Goal: Task Accomplishment & Management: Use online tool/utility

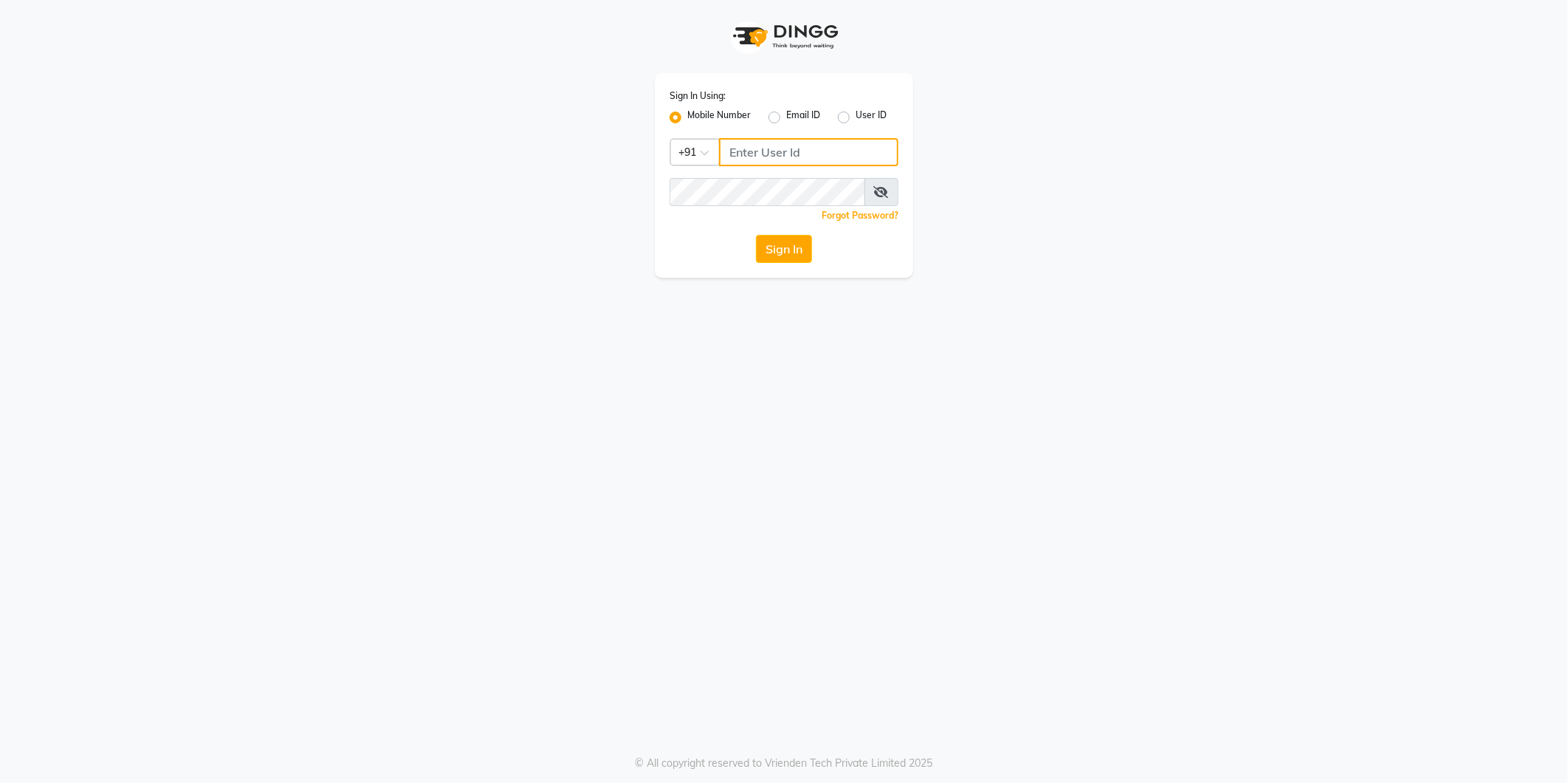
type input "8700041367"
click at [766, 226] on div "Sign In Using: Mobile Number Email ID User ID Country Code × +91 8700041367 Rem…" at bounding box center [784, 175] width 258 height 205
click at [791, 237] on button "Sign In" at bounding box center [784, 249] width 56 height 28
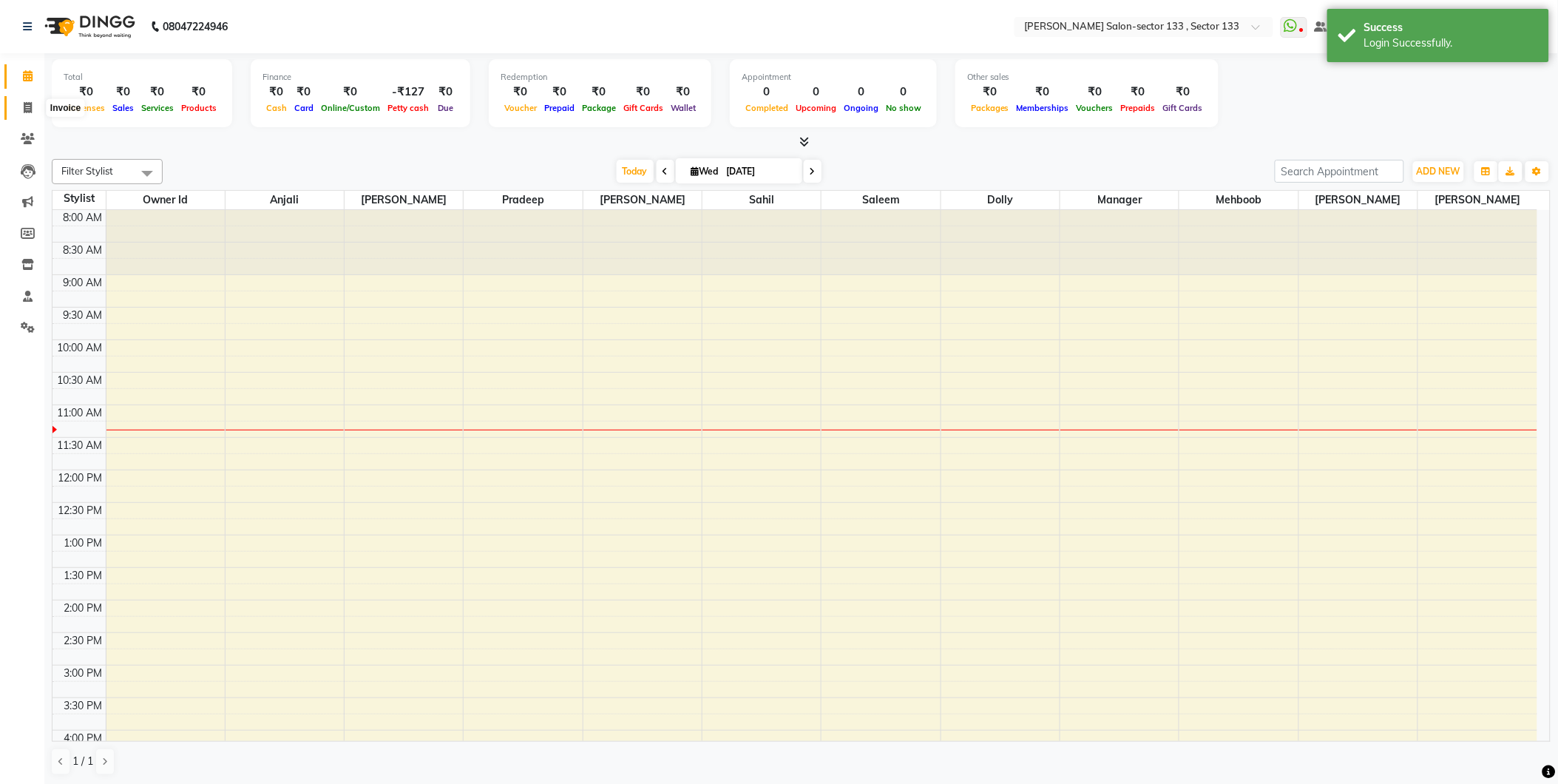
click at [20, 112] on span at bounding box center [27, 108] width 26 height 17
select select "service"
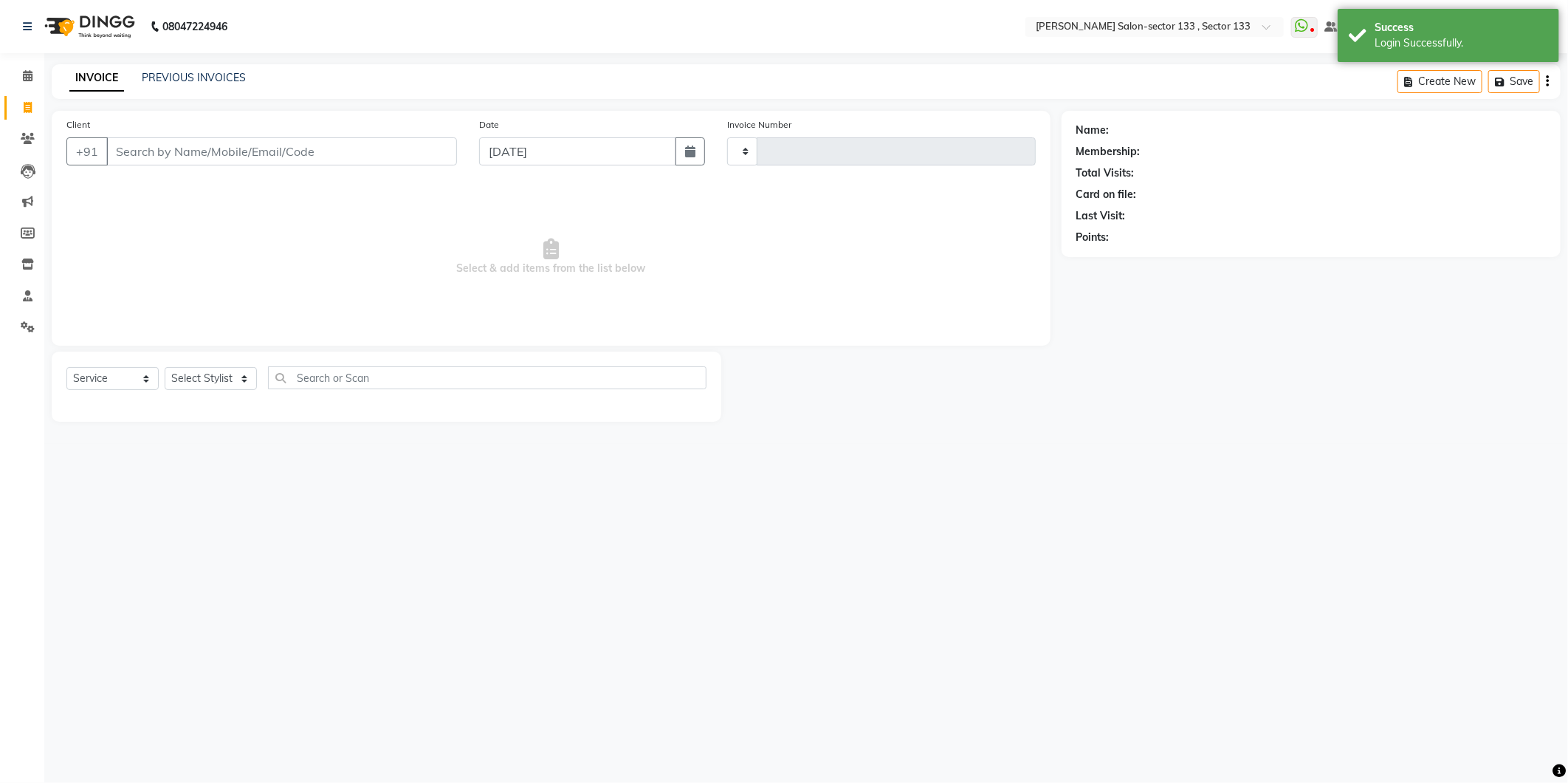
type input "1633"
select select "8302"
click at [142, 151] on input "Client" at bounding box center [281, 151] width 350 height 28
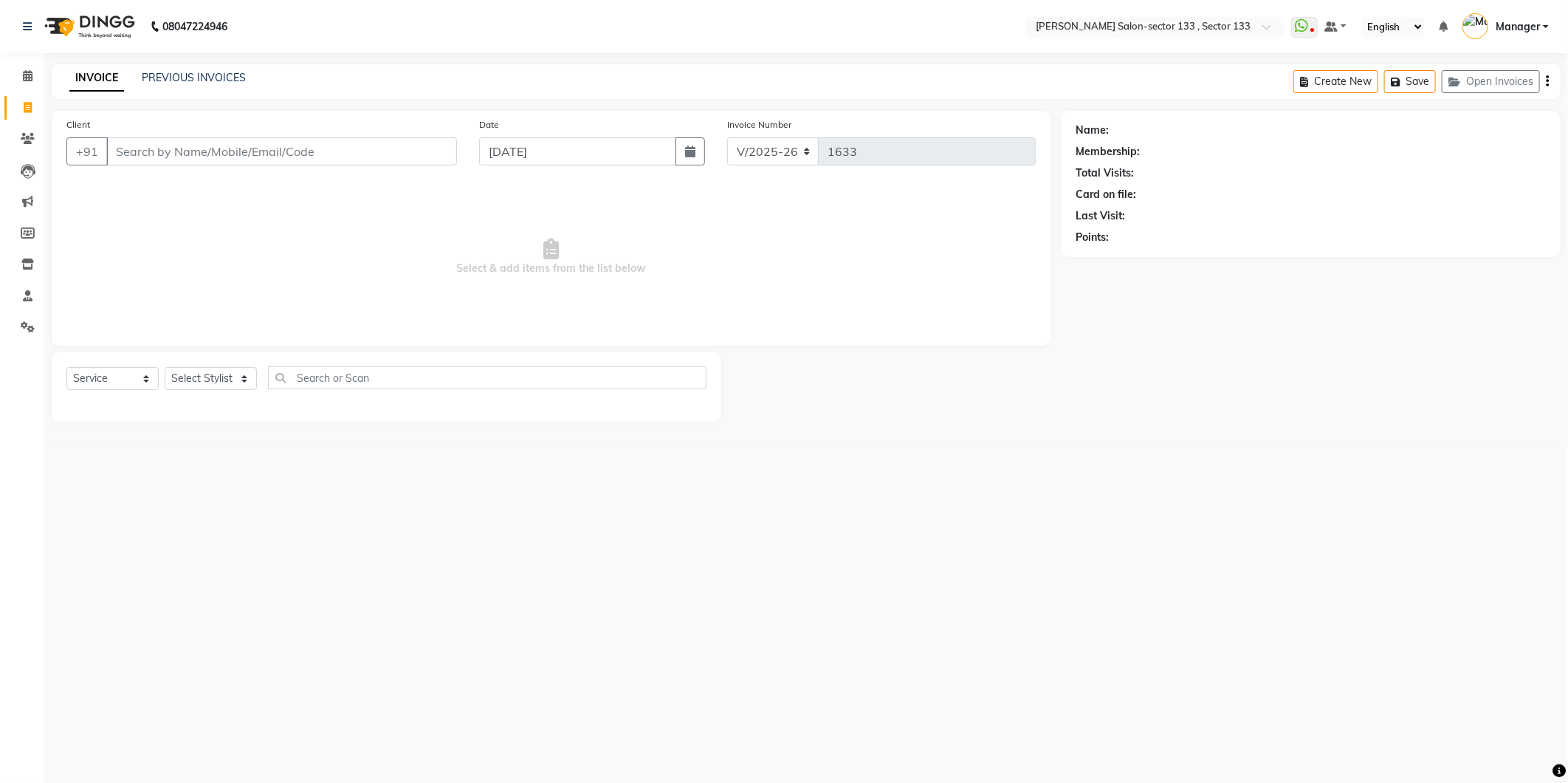
click at [333, 316] on span "Select & add items from the list below" at bounding box center [551, 257] width 970 height 148
click at [152, 156] on input "Client" at bounding box center [281, 151] width 350 height 28
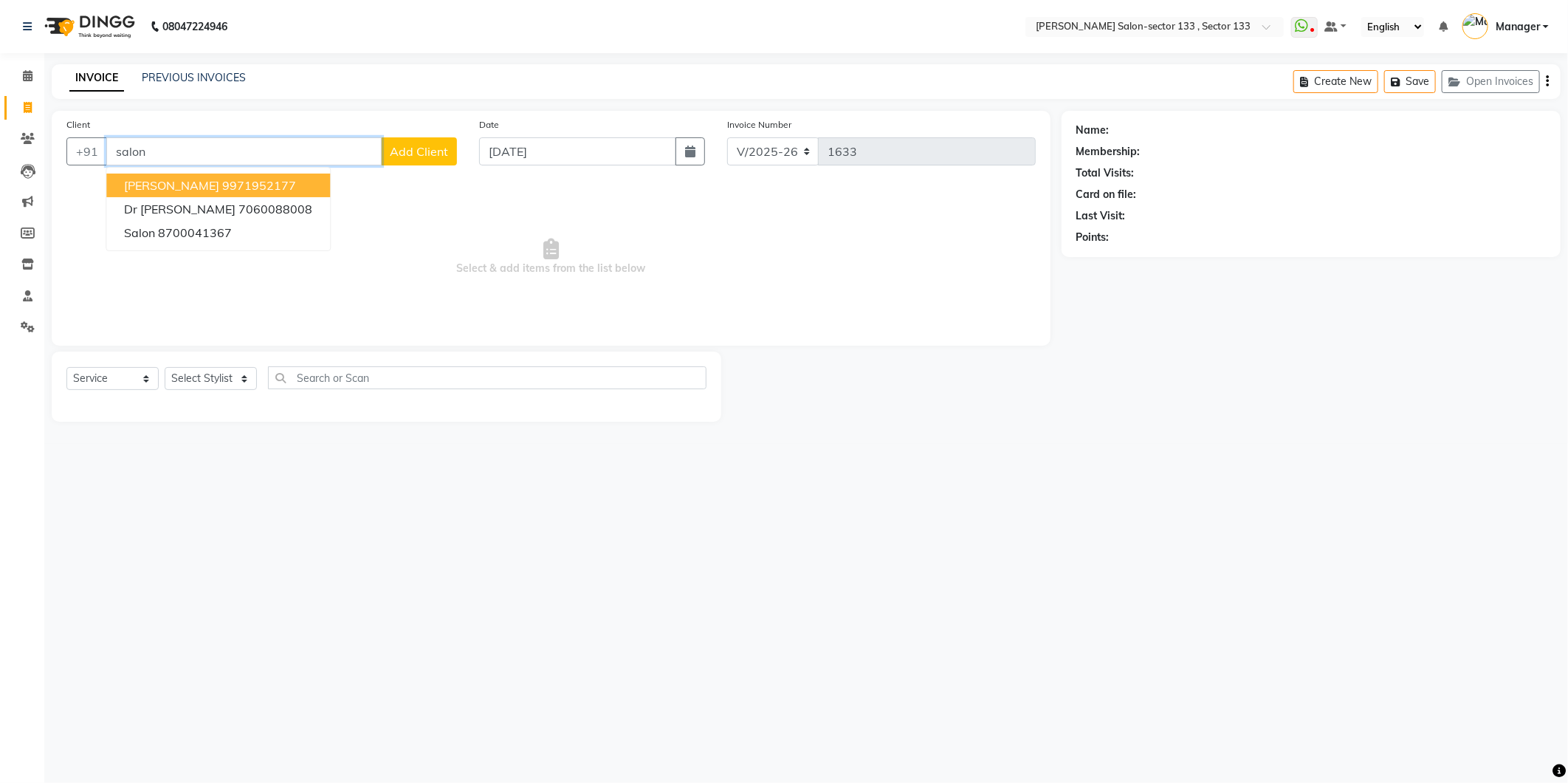
click at [341, 156] on input "salon" at bounding box center [243, 151] width 276 height 28
type input "s"
click at [225, 182] on span "881022" at bounding box center [247, 186] width 45 height 15
type input "8810226503"
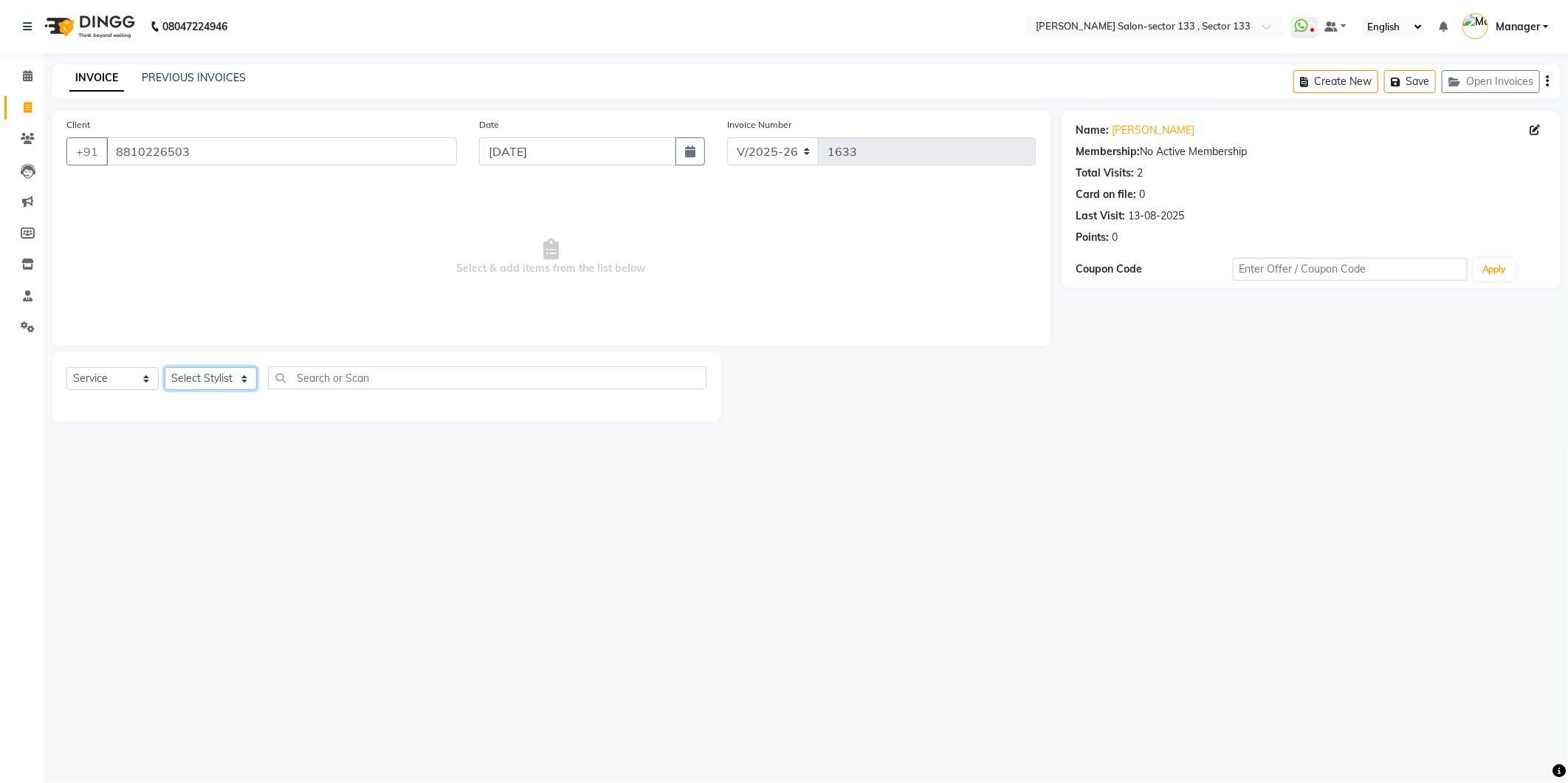
click at [209, 372] on select "Select Stylist Anjali Anwar Dolly jaspal KIRTI Manager Mehboob Owner id Pradeep…" at bounding box center [210, 379] width 92 height 23
select select "90535"
click at [165, 367] on select "Select Stylist Anjali Anwar Dolly jaspal KIRTI Manager Mehboob Owner id Pradeep…" at bounding box center [210, 379] width 92 height 23
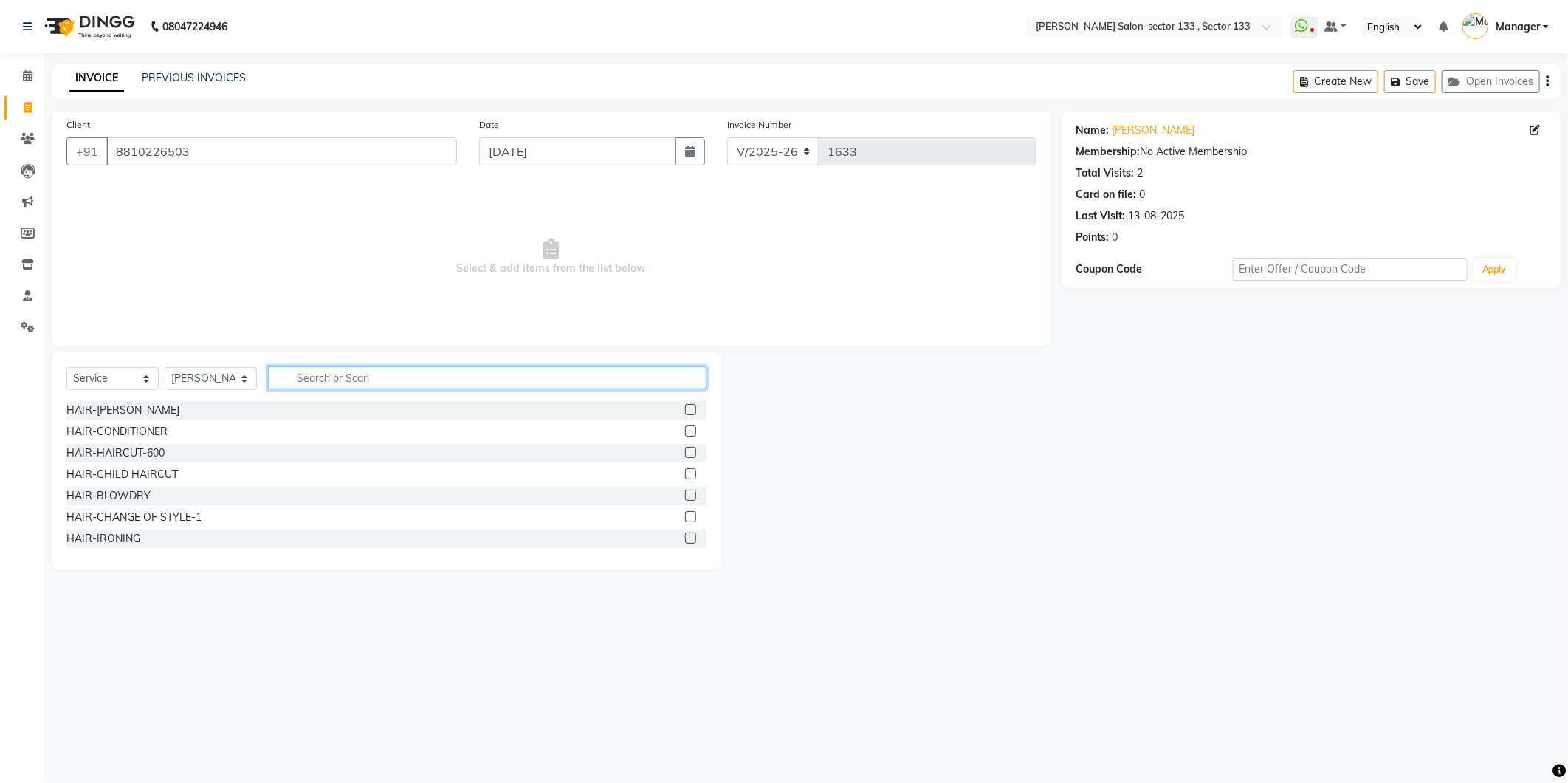
click at [383, 386] on input "text" at bounding box center [487, 378] width 438 height 23
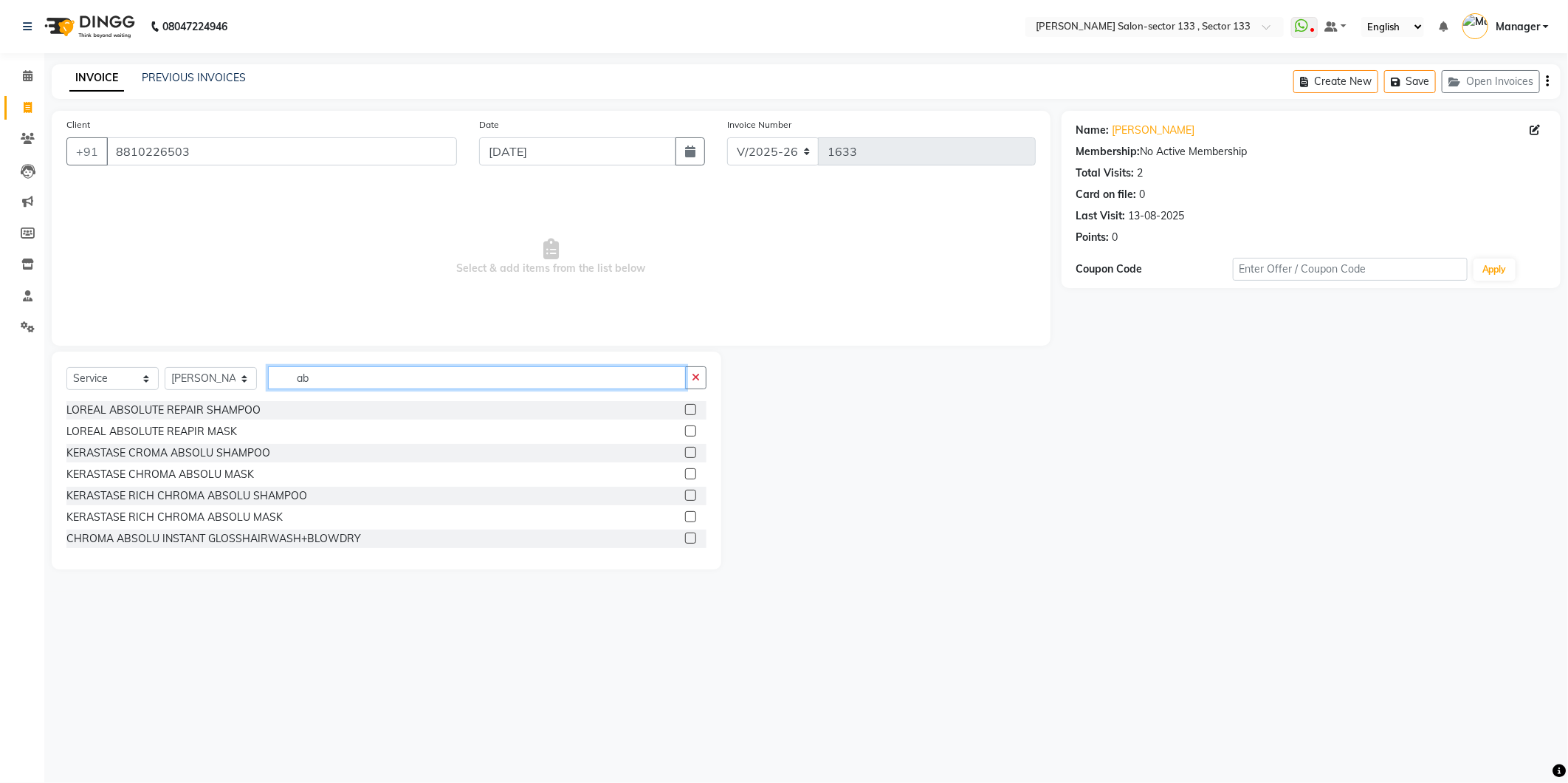
type input "ab"
click at [686, 404] on label at bounding box center [691, 410] width 11 height 11
click at [686, 405] on input "checkbox" at bounding box center [690, 410] width 9 height 9
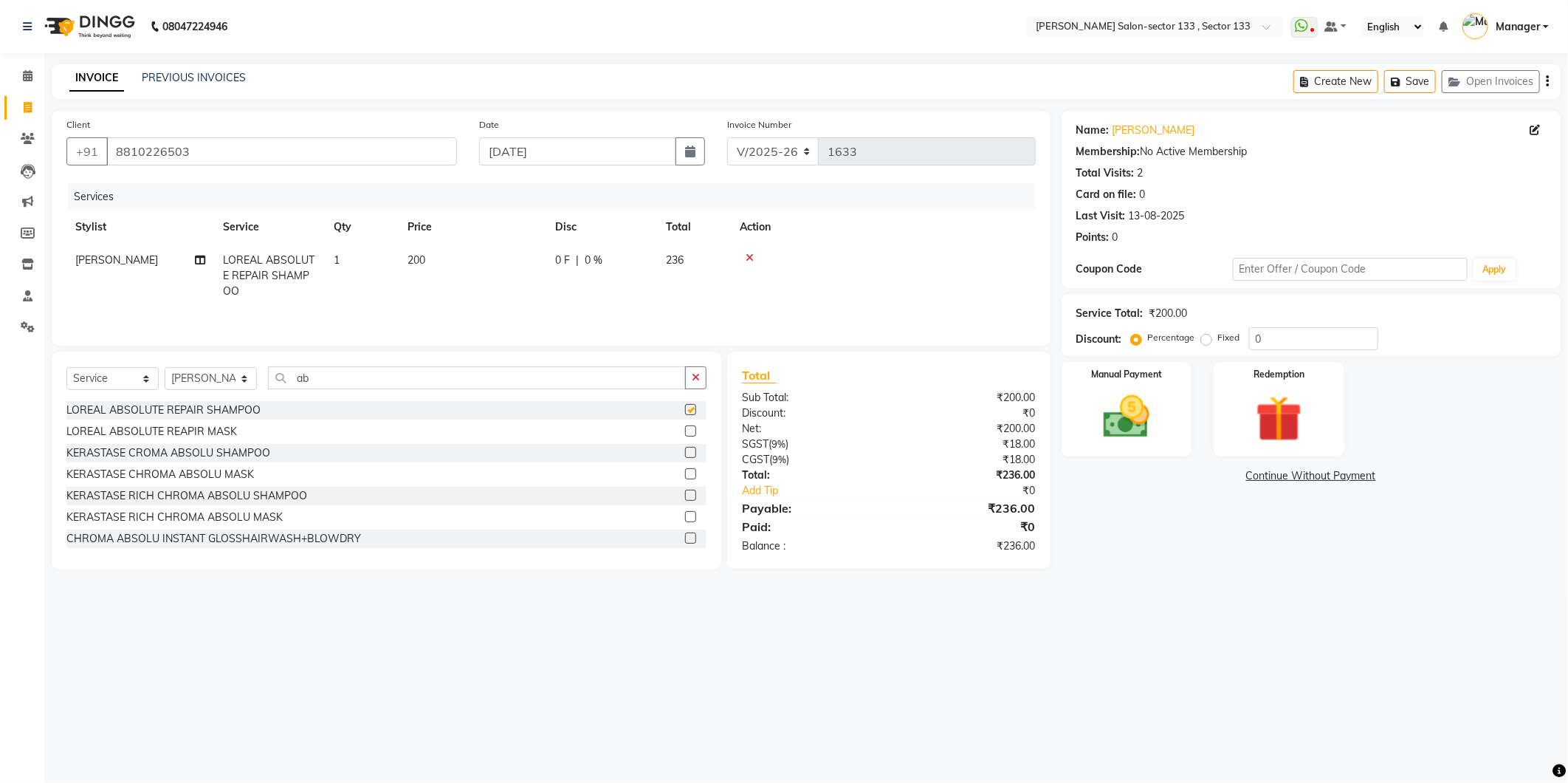
checkbox input "false"
click at [686, 436] on label at bounding box center [691, 431] width 11 height 11
click at [686, 436] on input "checkbox" at bounding box center [690, 432] width 9 height 9
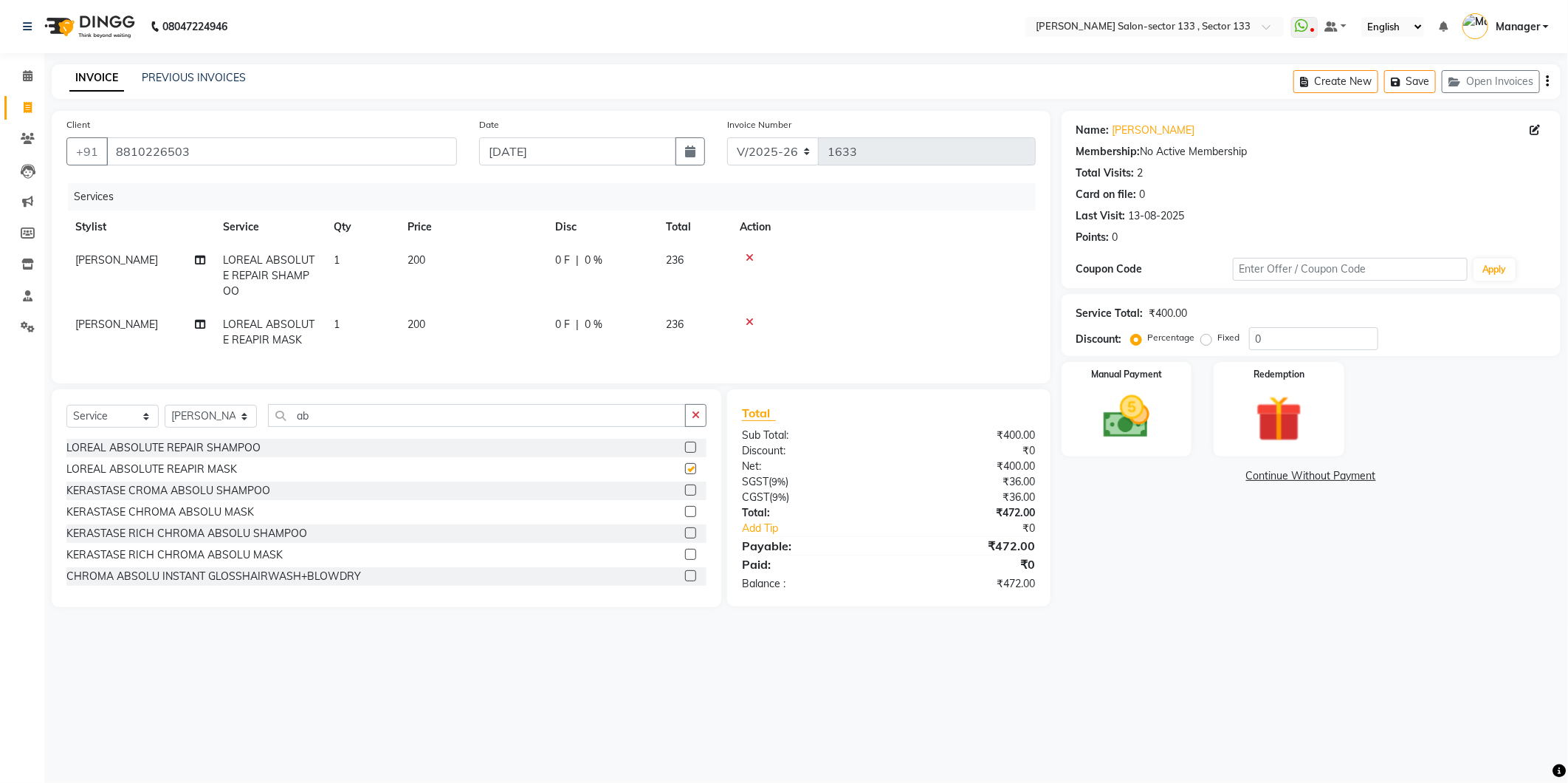
checkbox input "false"
click at [1153, 412] on img at bounding box center [1127, 417] width 79 height 56
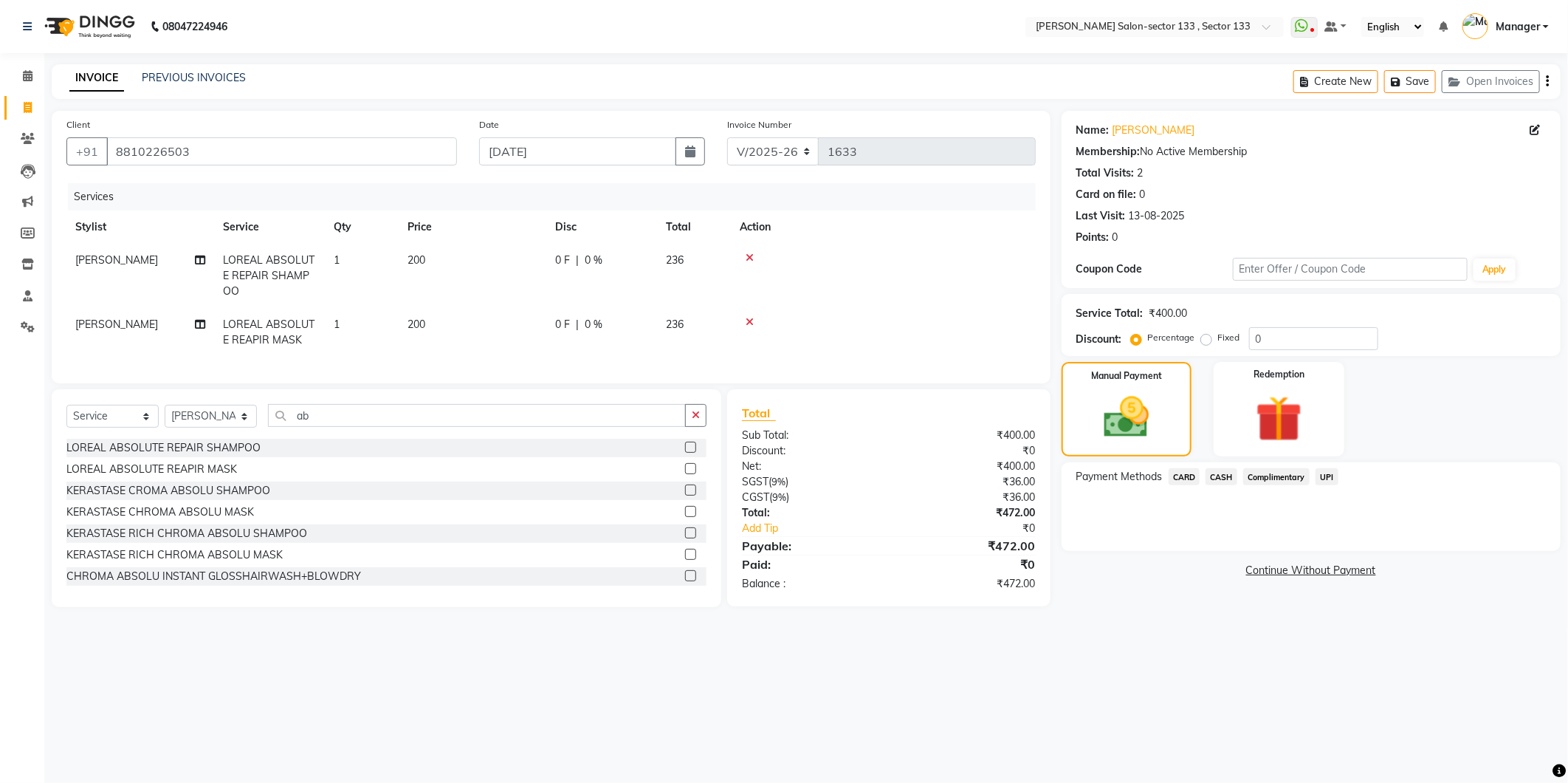
click at [1329, 474] on span "UPI" at bounding box center [1327, 476] width 23 height 17
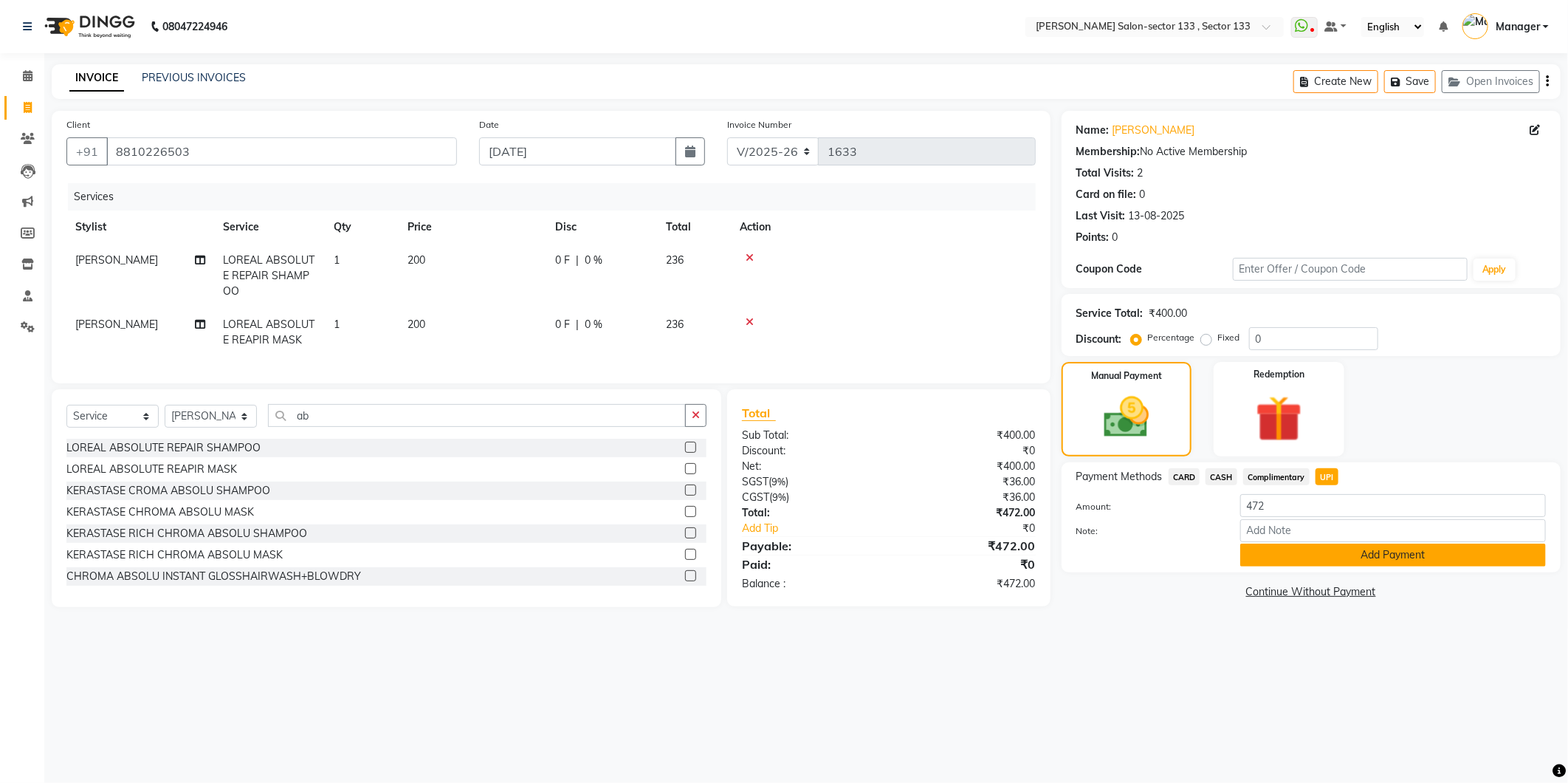
click at [1323, 560] on button "Add Payment" at bounding box center [1393, 555] width 306 height 23
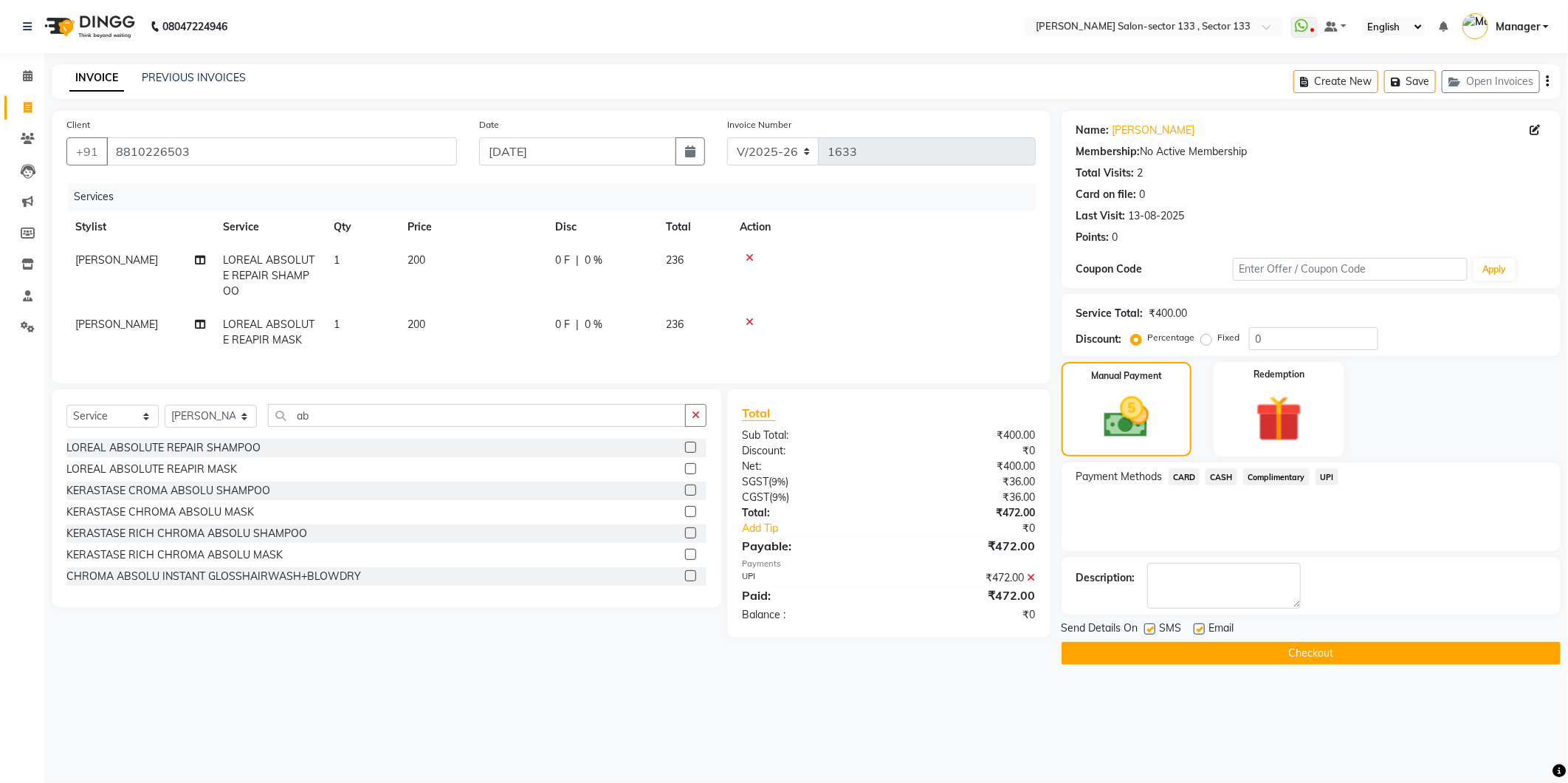
click at [1314, 648] on button "Checkout" at bounding box center [1310, 653] width 499 height 23
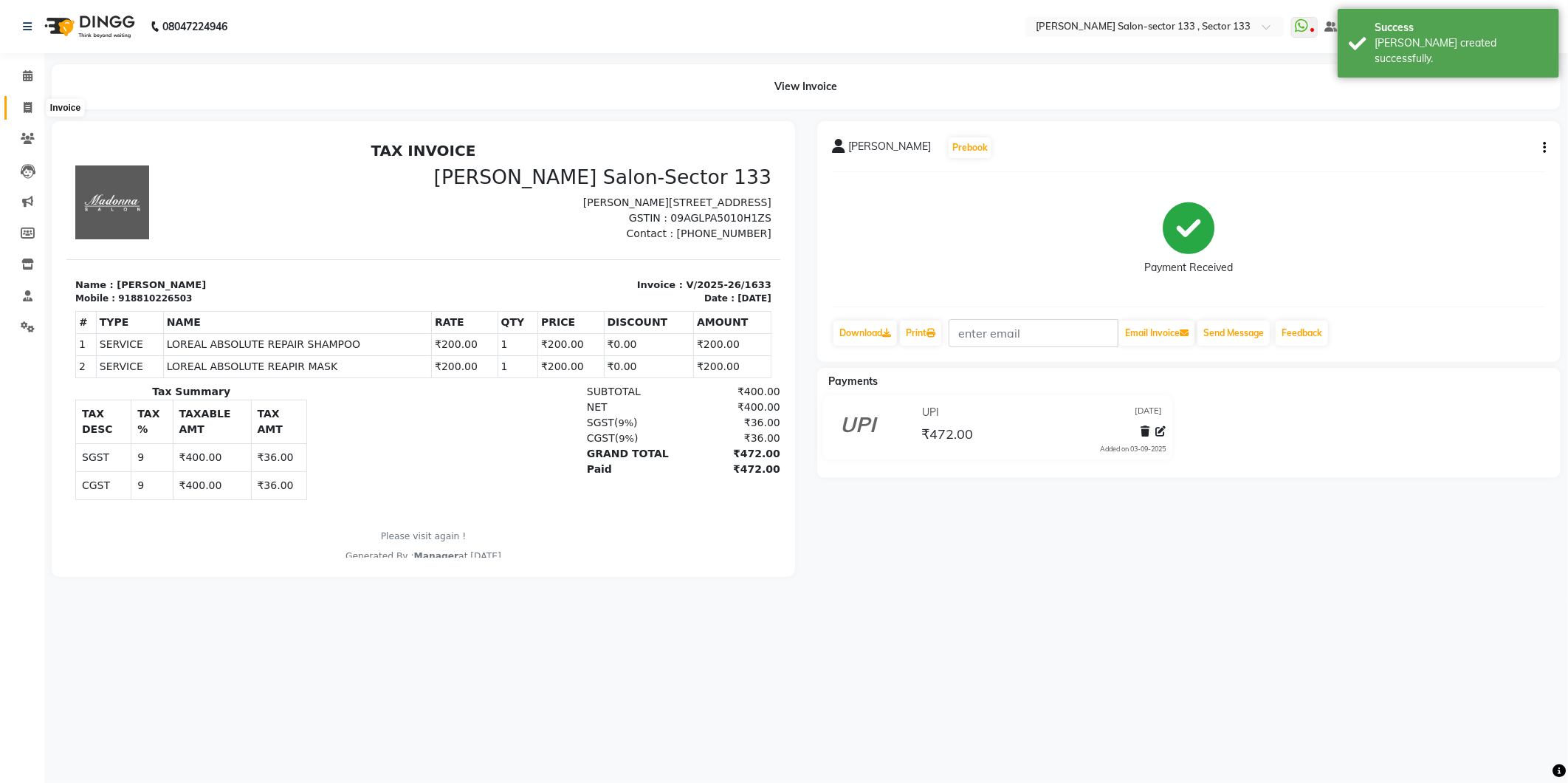
click at [15, 112] on span at bounding box center [27, 108] width 26 height 17
select select "service"
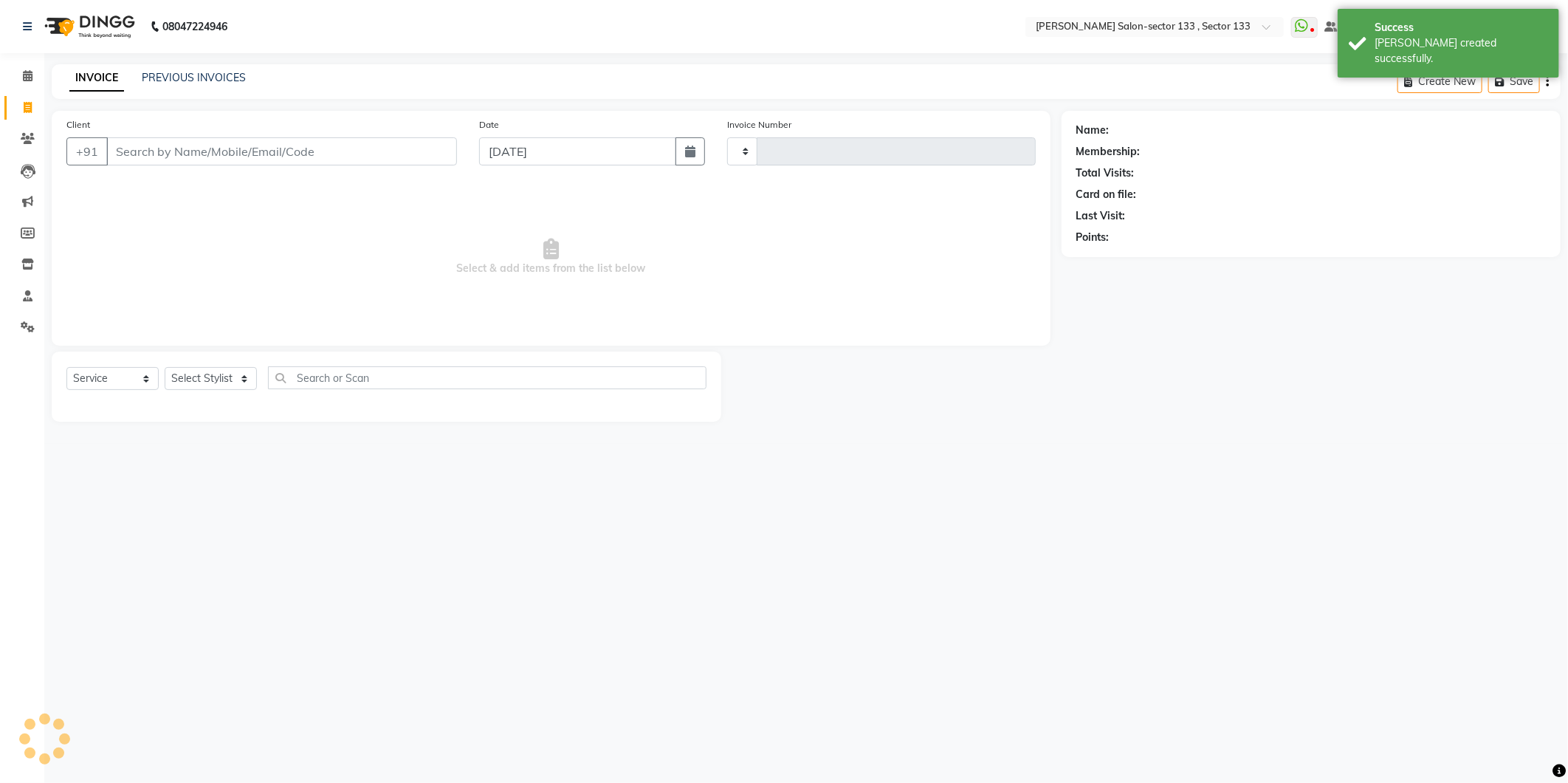
type input "1634"
select select "8302"
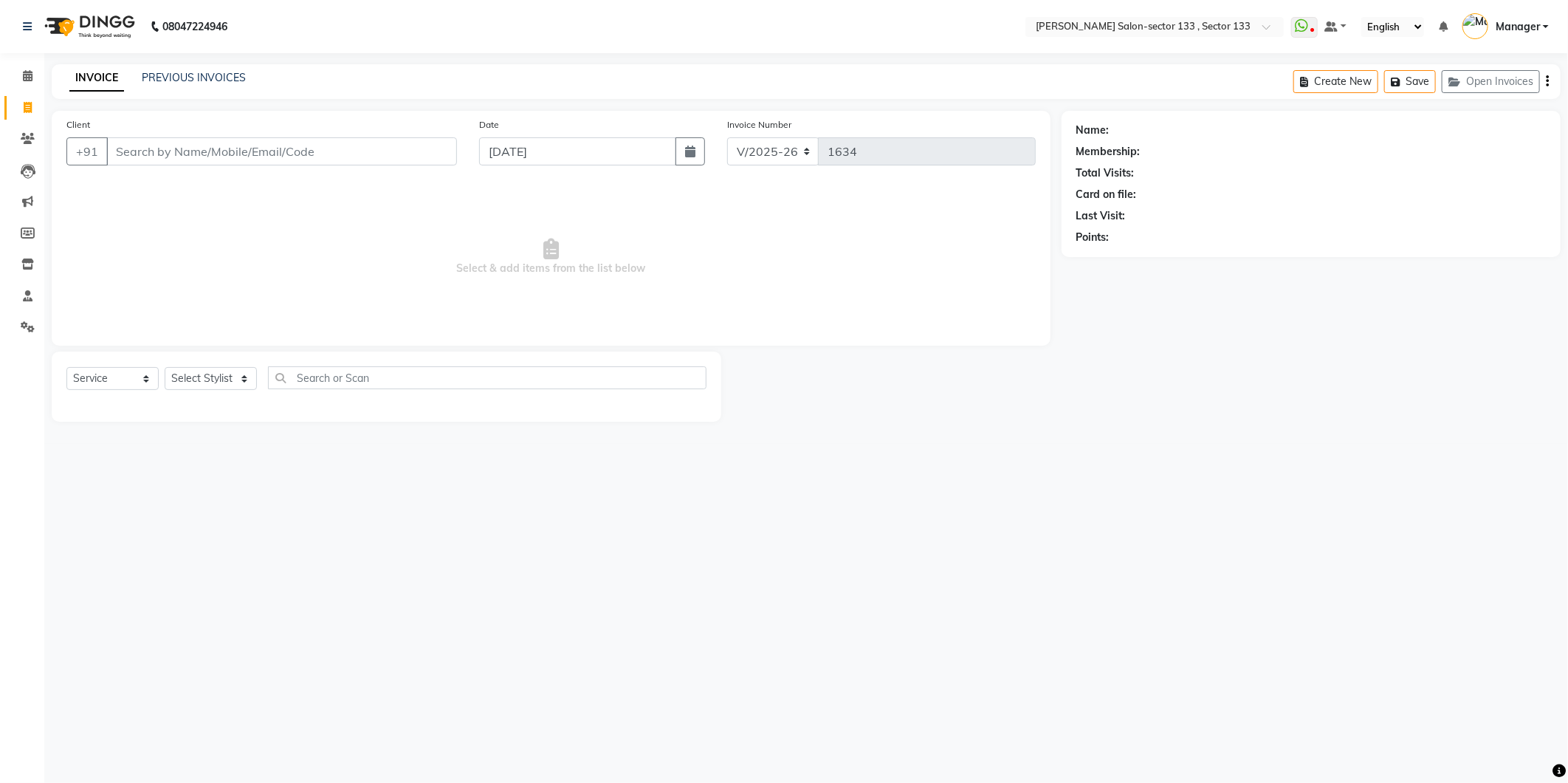
click at [239, 140] on input "Client" at bounding box center [281, 151] width 350 height 28
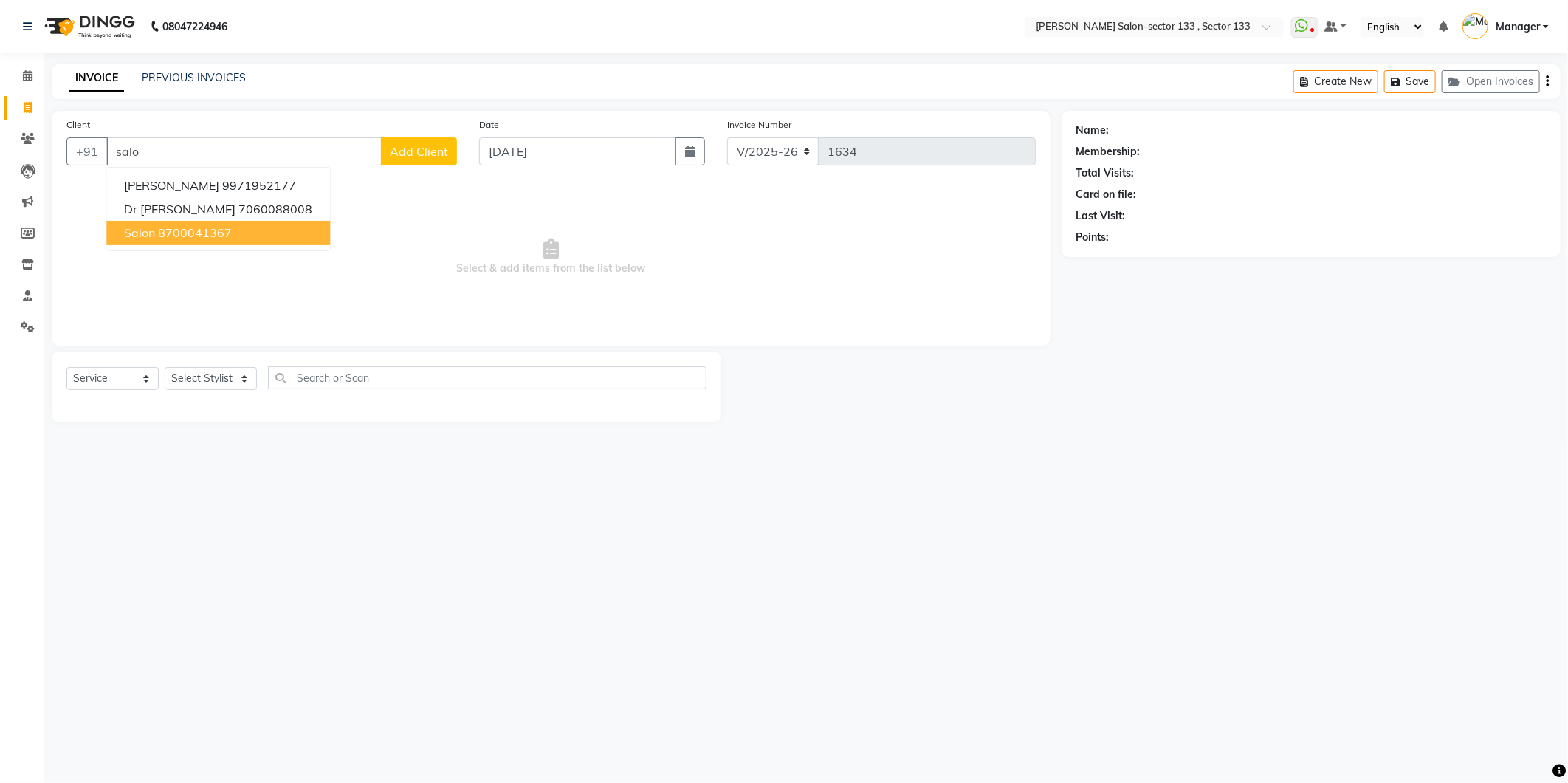
click at [225, 237] on ngb-highlight "8700041367" at bounding box center [195, 233] width 74 height 15
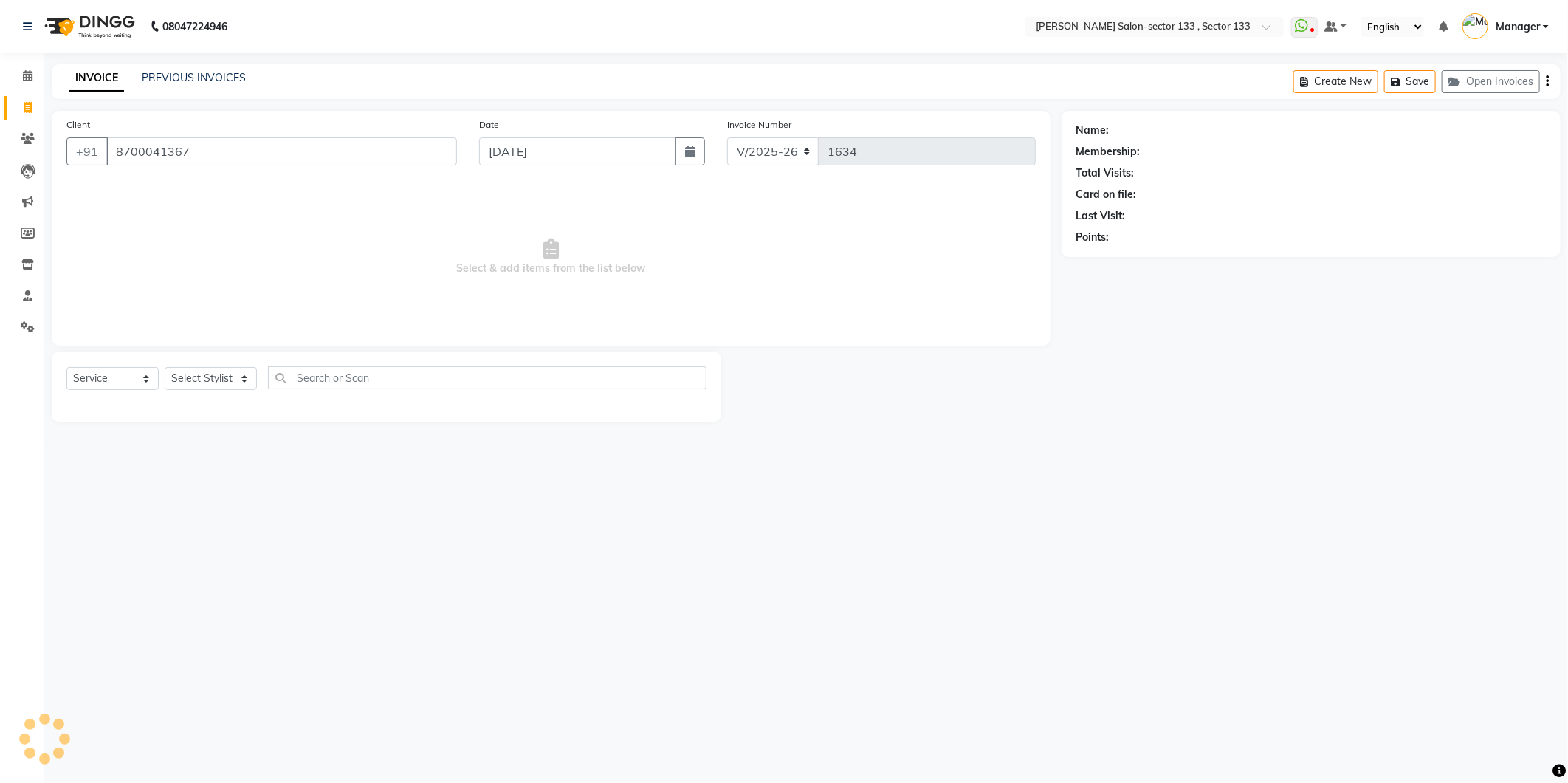
type input "8700041367"
click at [223, 374] on select "Select Stylist Anjali Anwar Dolly jaspal KIRTI Manager Mehboob Owner id Pradeep…" at bounding box center [210, 379] width 92 height 23
select select "80214"
click at [165, 367] on select "Select Stylist Anjali Anwar Dolly jaspal KIRTI Manager Mehboob Owner id Pradeep…" at bounding box center [210, 379] width 92 height 23
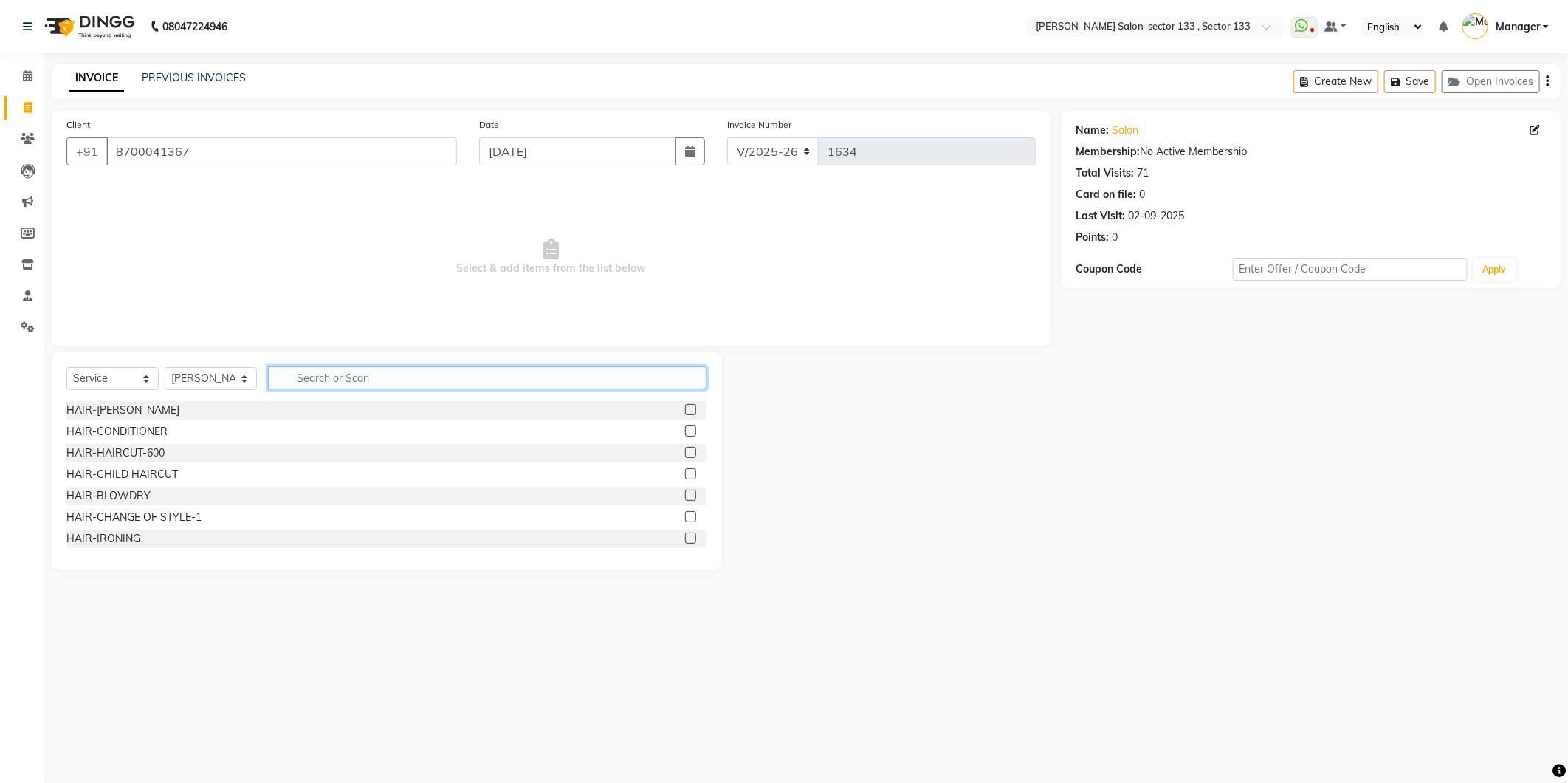
click at [350, 381] on input "text" at bounding box center [487, 378] width 438 height 23
type input "men"
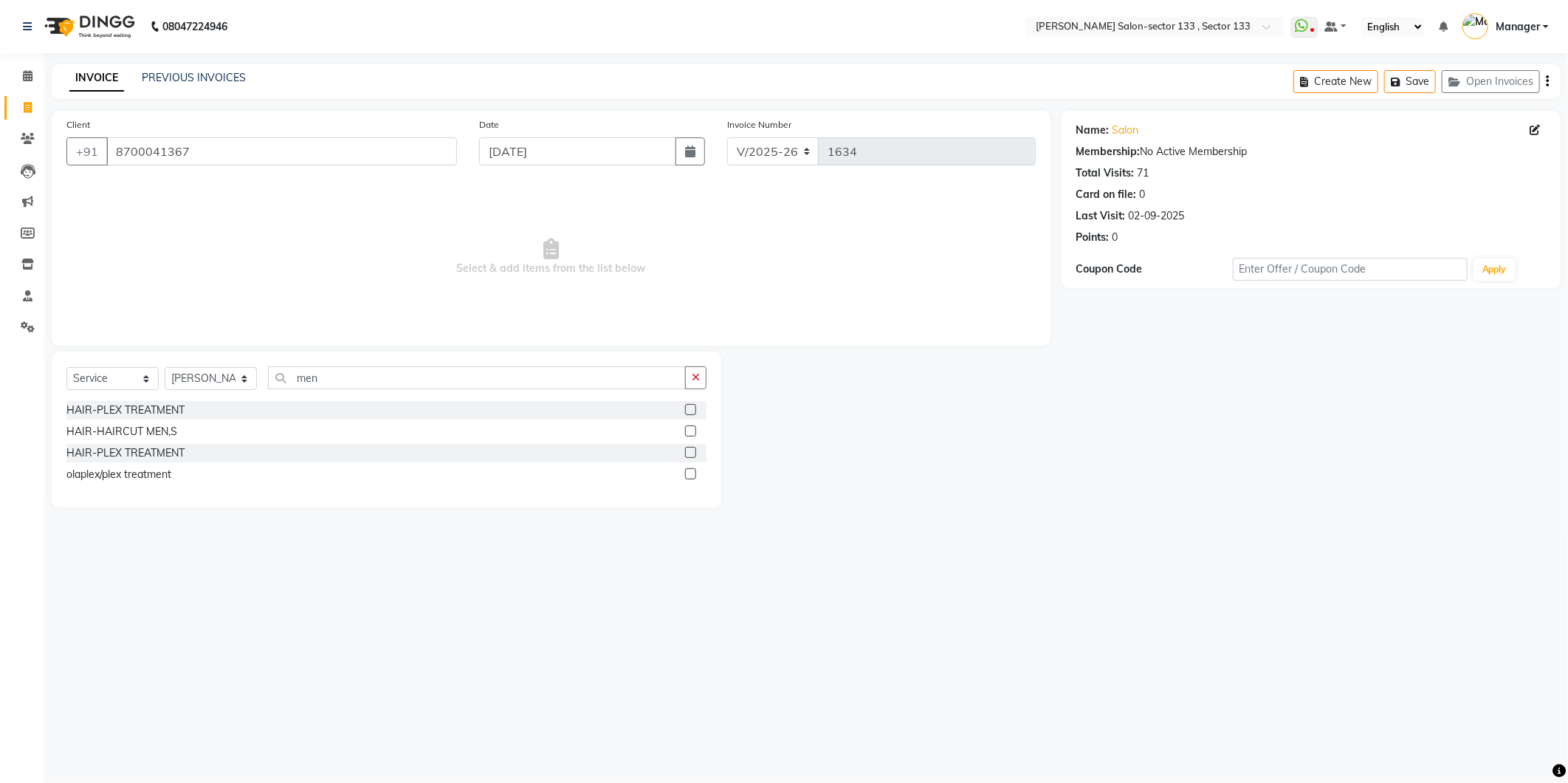
click at [691, 433] on label at bounding box center [691, 431] width 11 height 11
click at [691, 433] on input "checkbox" at bounding box center [690, 432] width 9 height 9
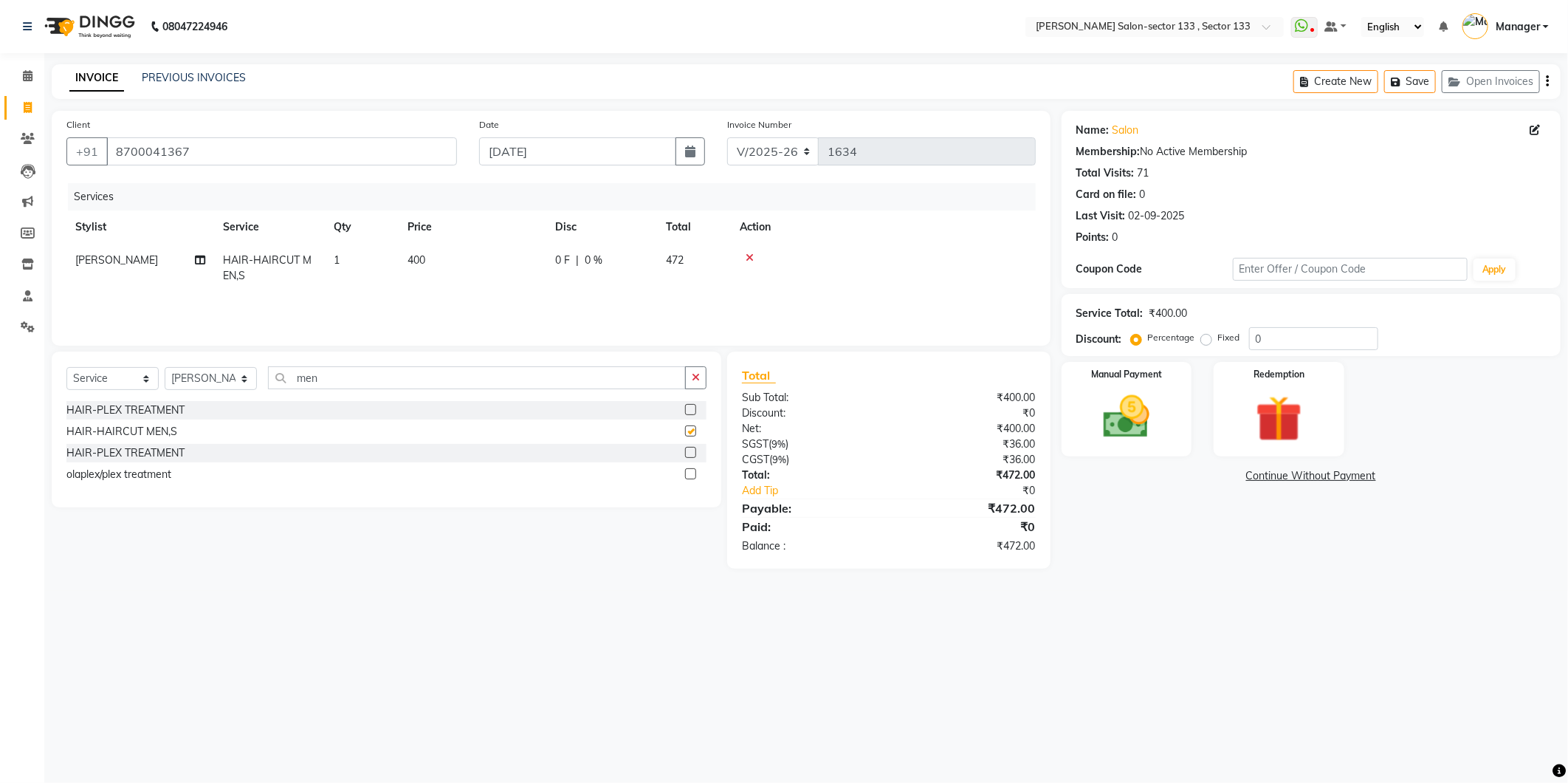
checkbox input "false"
click at [692, 377] on icon "button" at bounding box center [696, 377] width 9 height 10
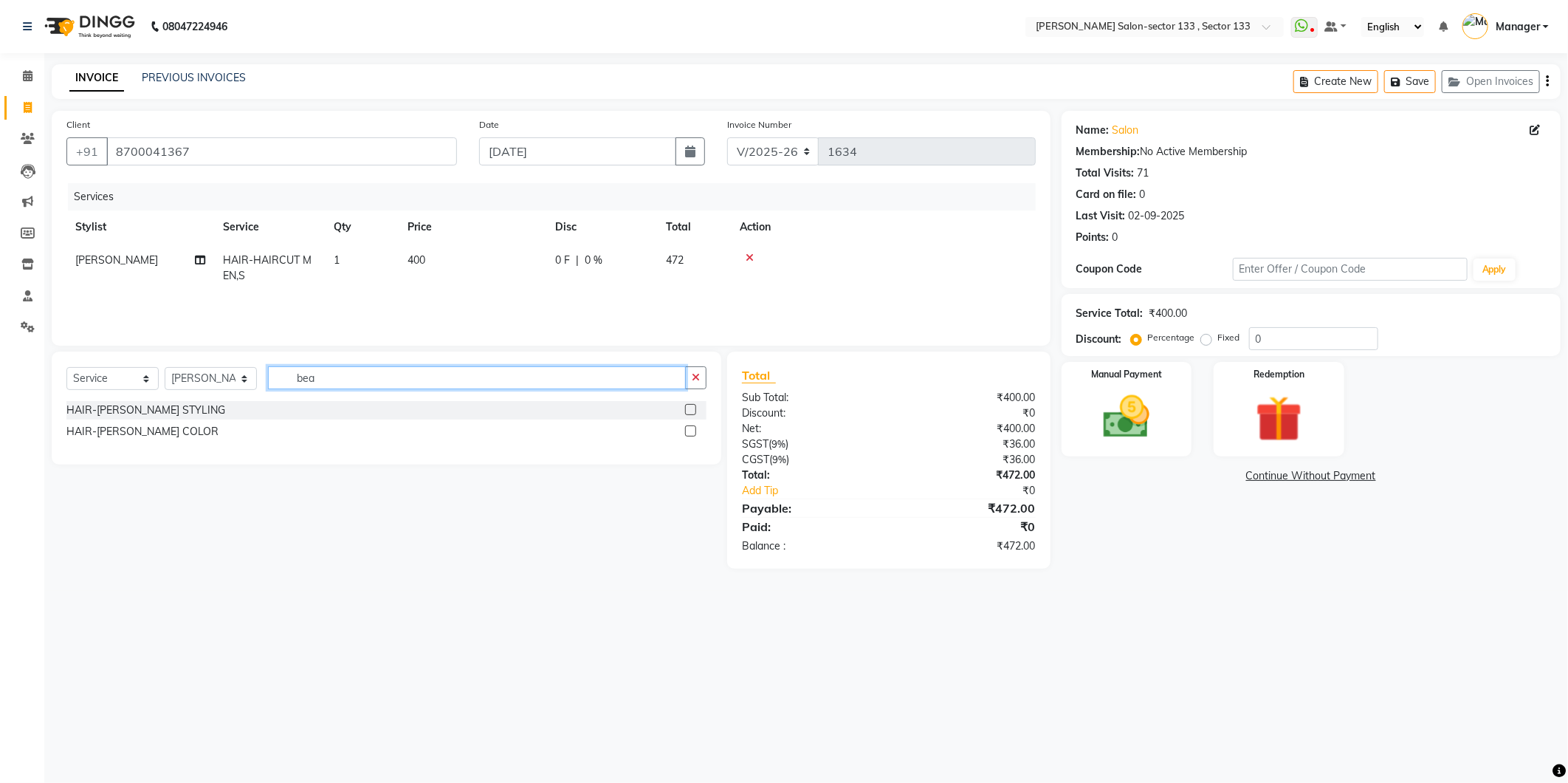
type input "bea"
click at [687, 411] on label at bounding box center [691, 410] width 11 height 11
click at [687, 411] on input "checkbox" at bounding box center [690, 410] width 9 height 9
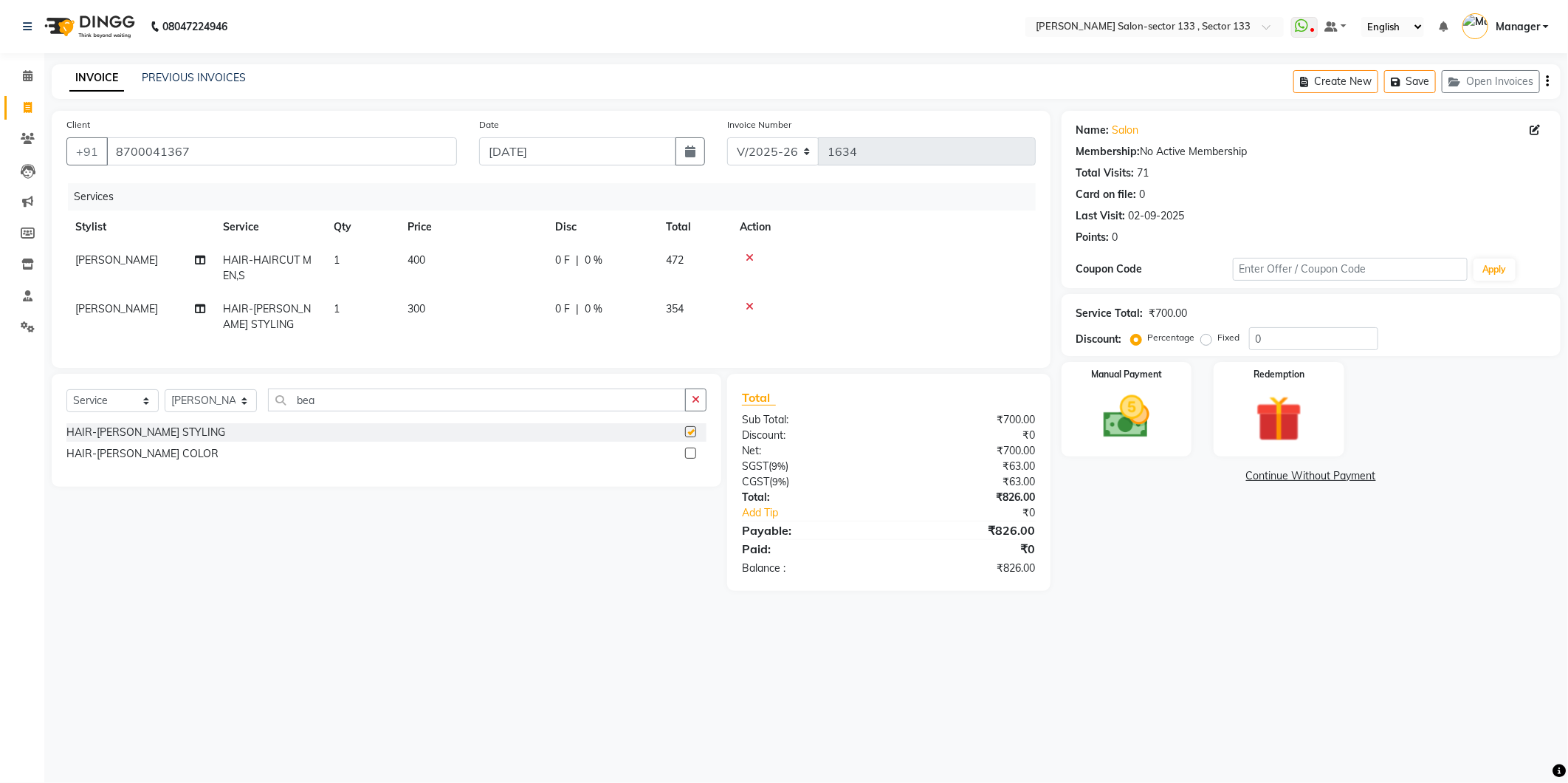
checkbox input "false"
click at [1135, 412] on img at bounding box center [1127, 417] width 79 height 56
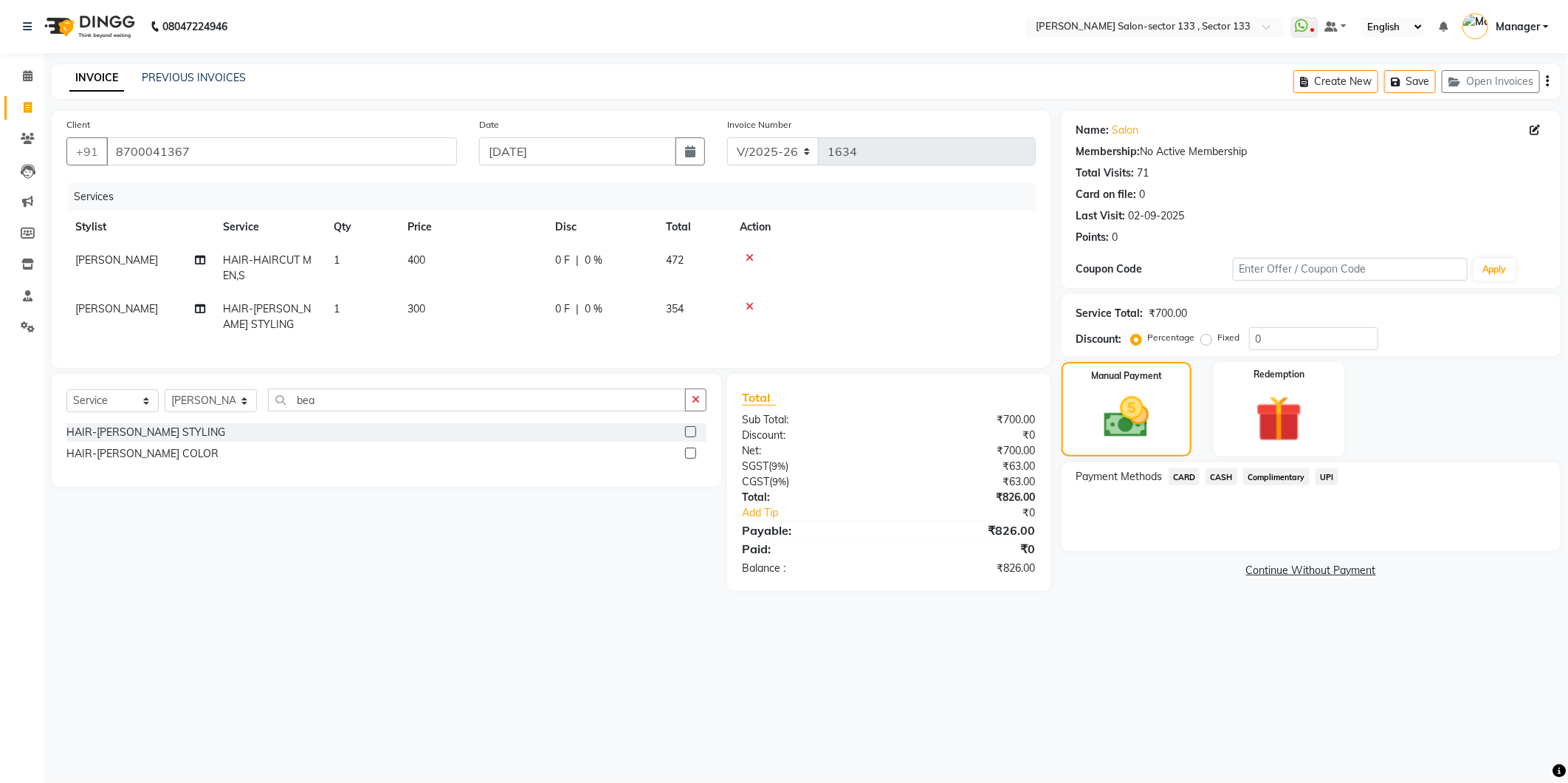
click at [1222, 484] on span "CASH" at bounding box center [1221, 476] width 32 height 17
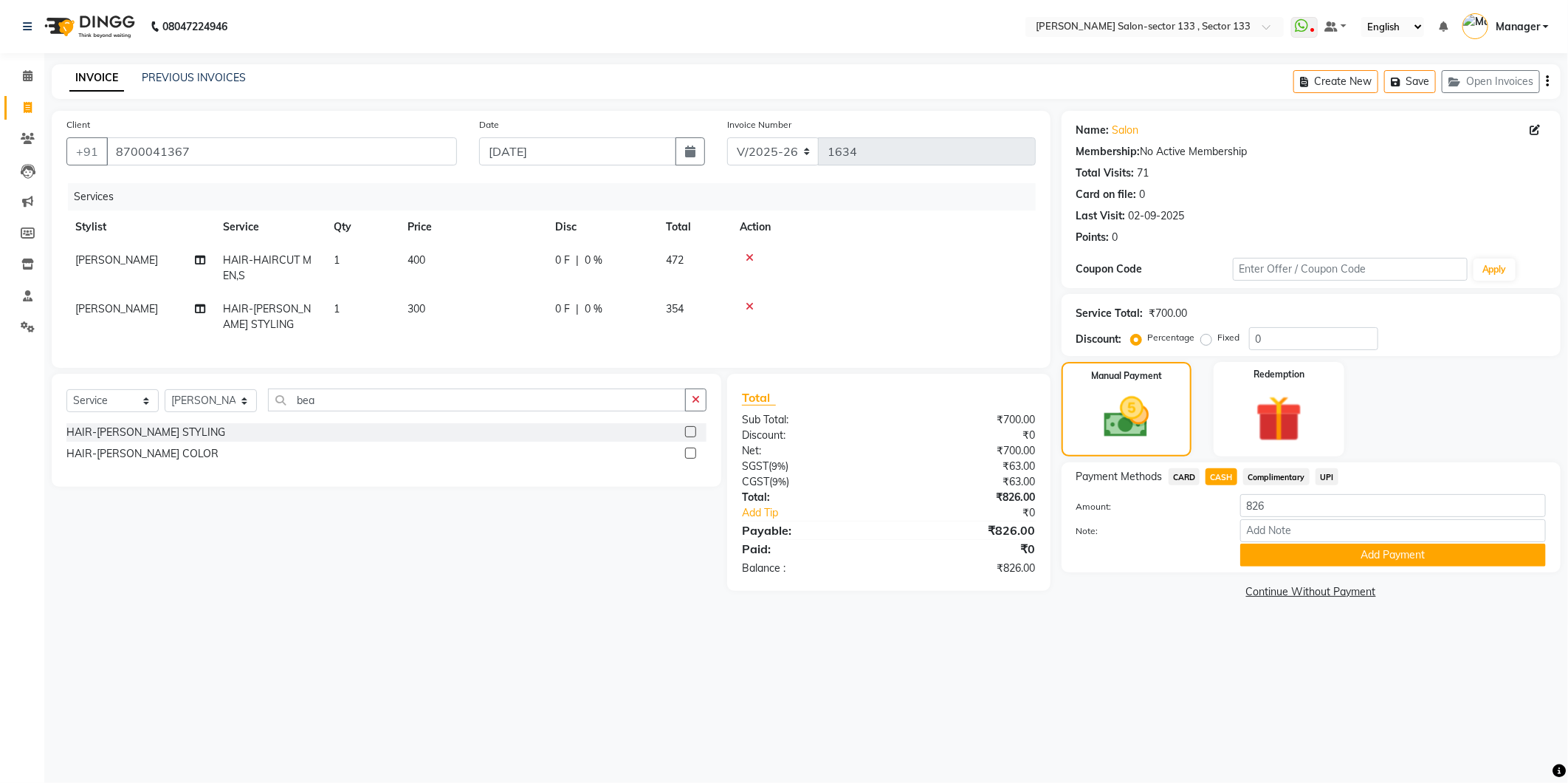
click at [1257, 542] on div "Note:" at bounding box center [1310, 531] width 491 height 26
click at [1266, 561] on button "Add Payment" at bounding box center [1393, 555] width 306 height 23
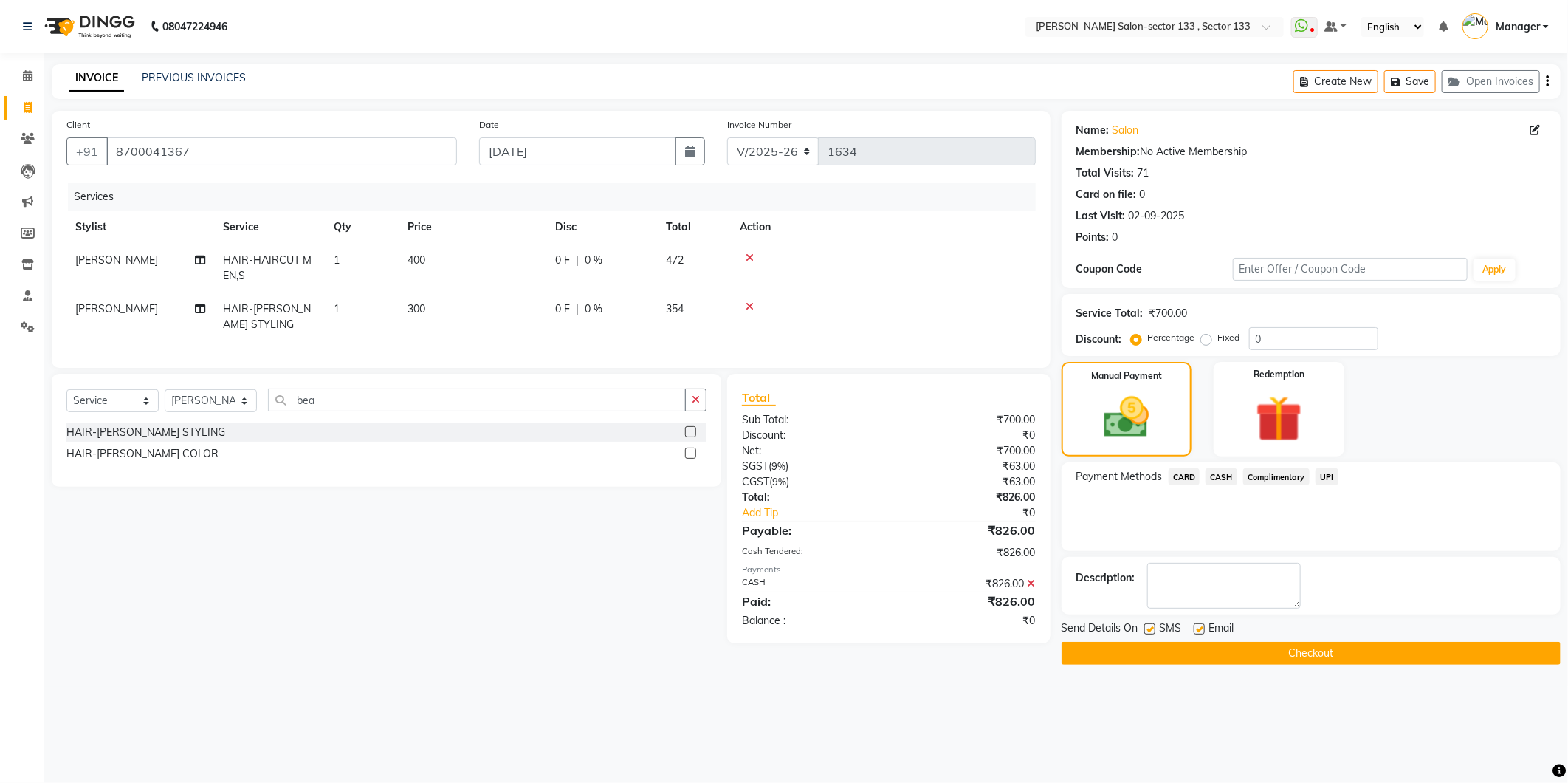
click at [1268, 655] on button "Checkout" at bounding box center [1310, 653] width 499 height 23
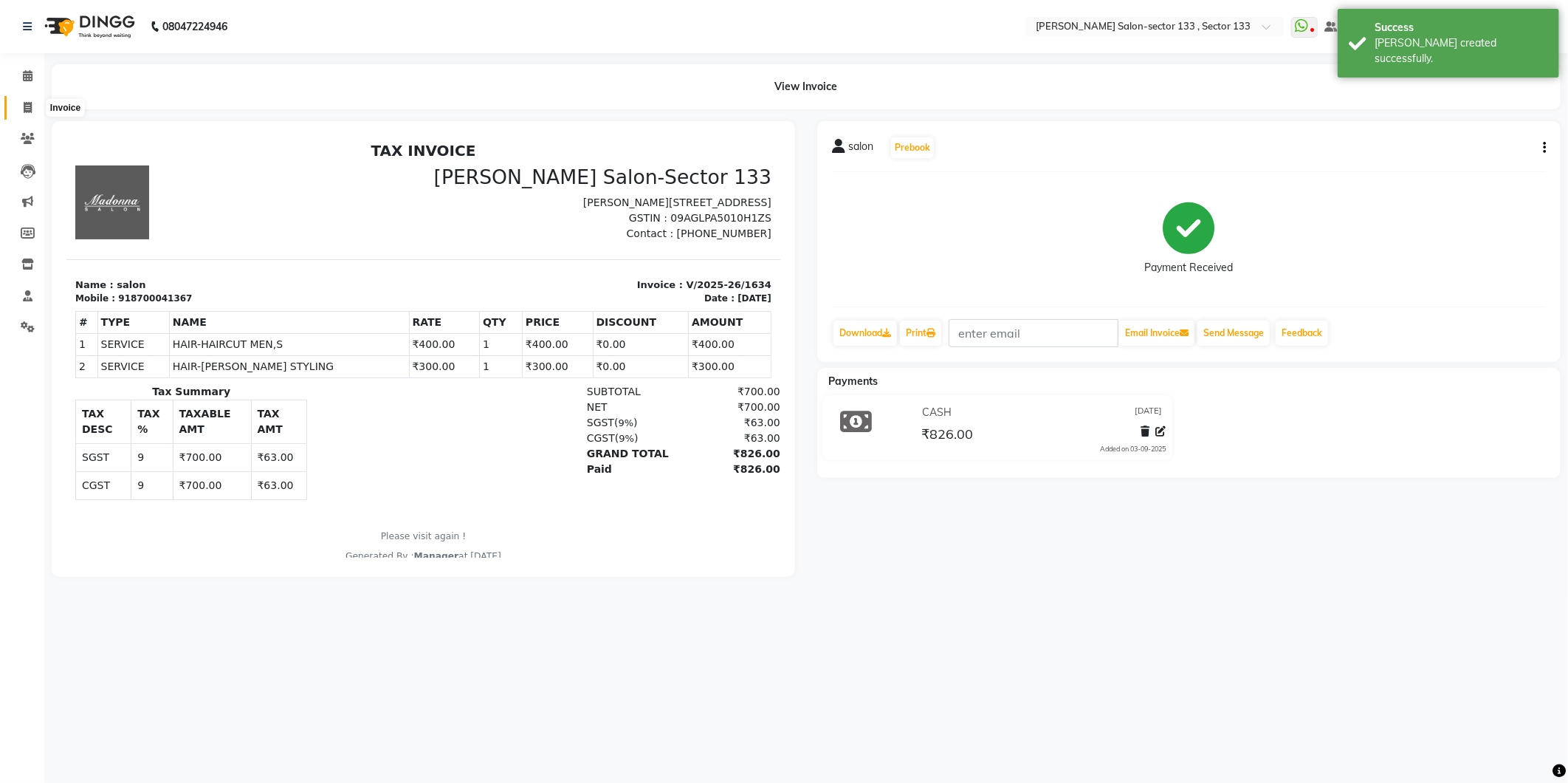
click at [33, 107] on span at bounding box center [27, 108] width 26 height 17
select select "8302"
select select "service"
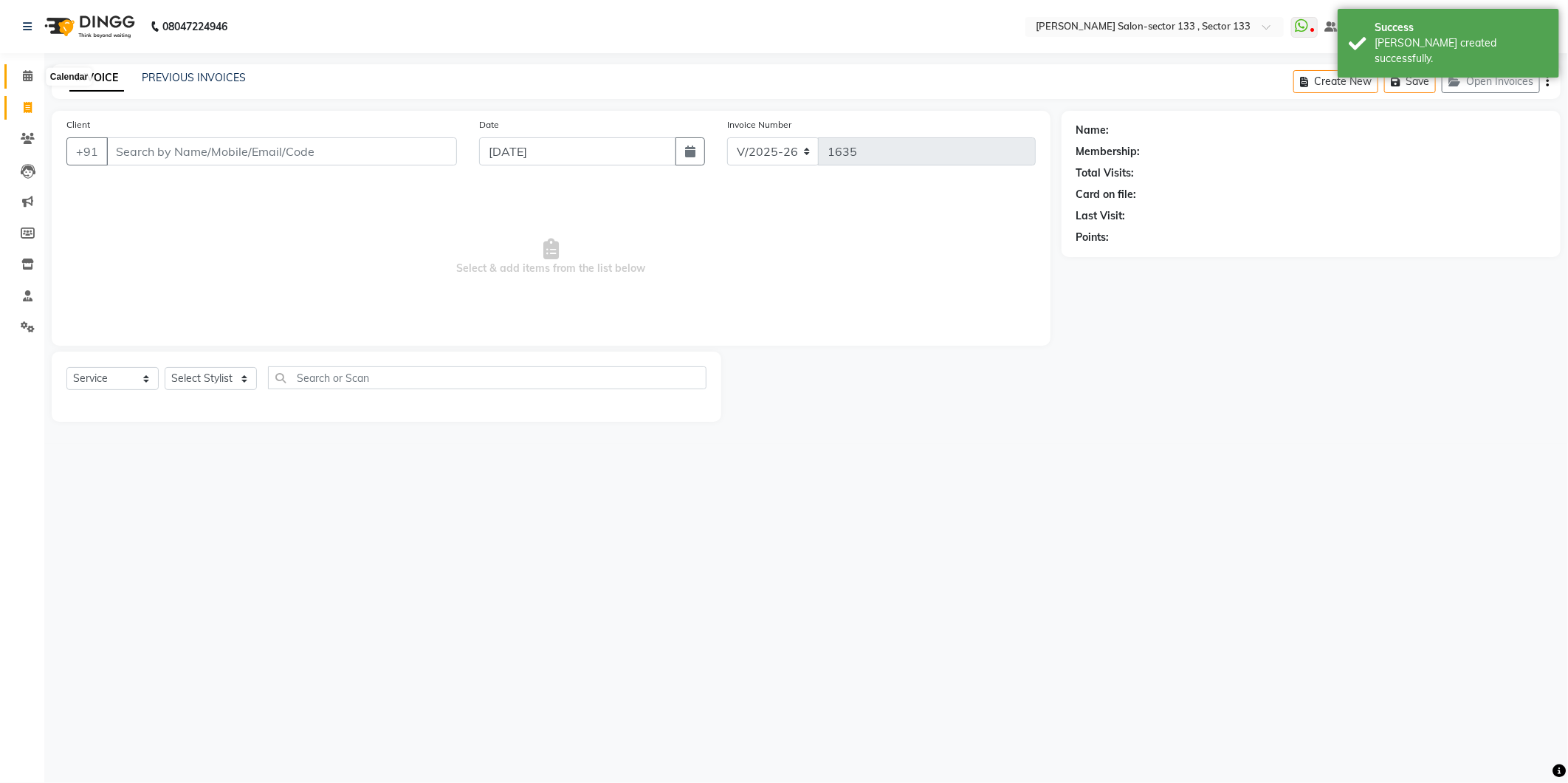
click at [27, 84] on span at bounding box center [27, 77] width 26 height 17
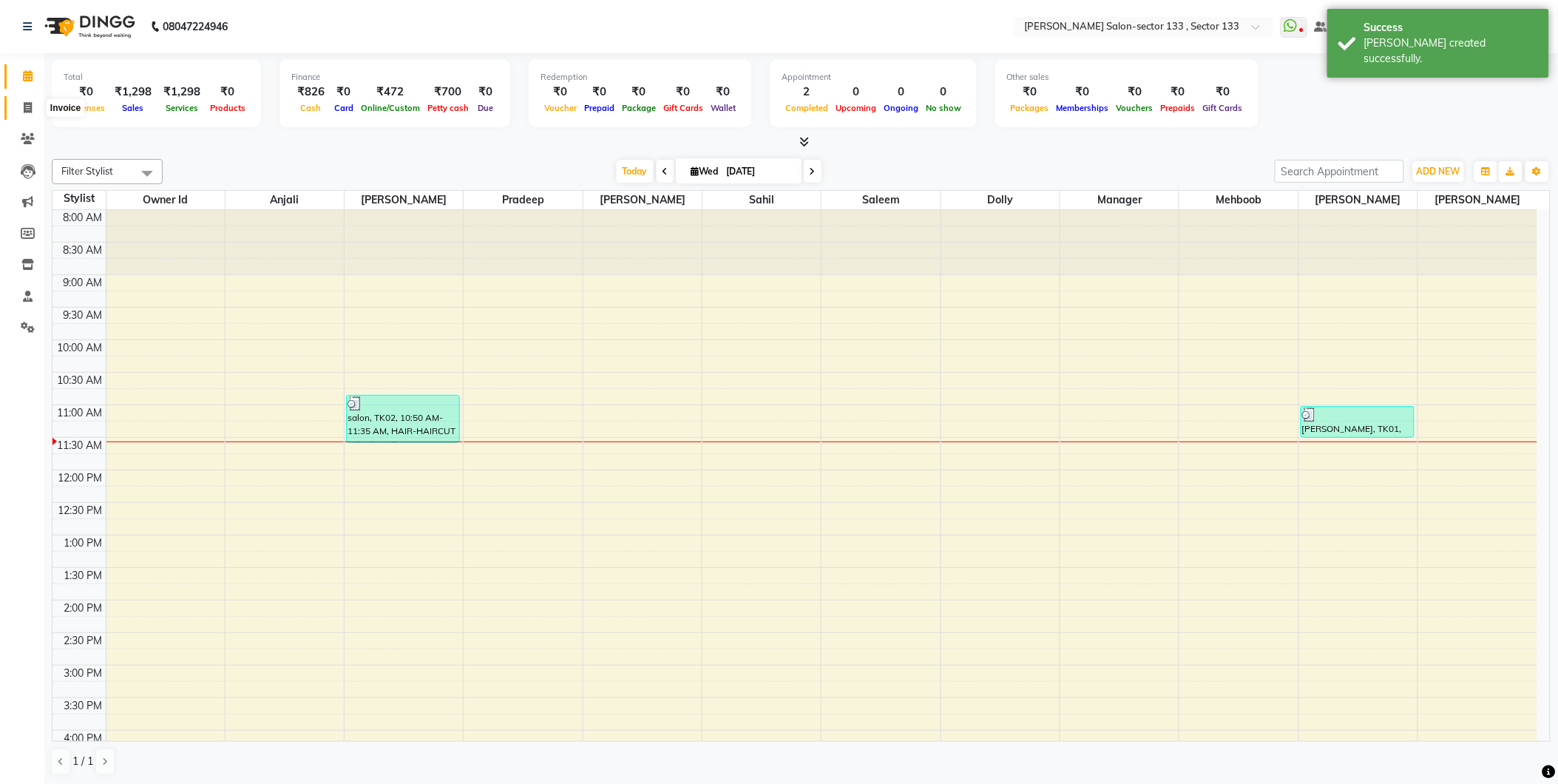
click at [26, 100] on span at bounding box center [27, 108] width 26 height 17
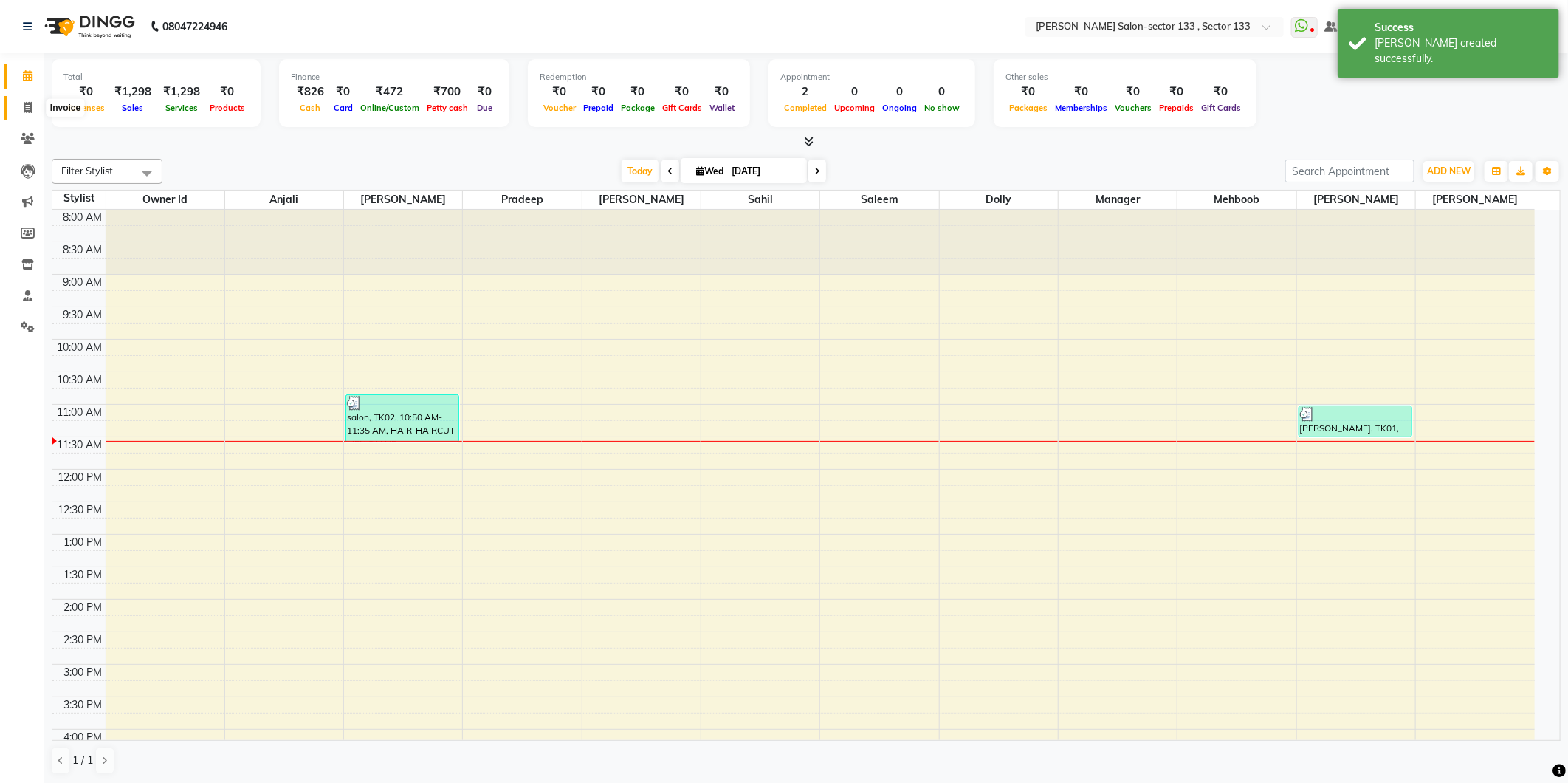
select select "8302"
select select "service"
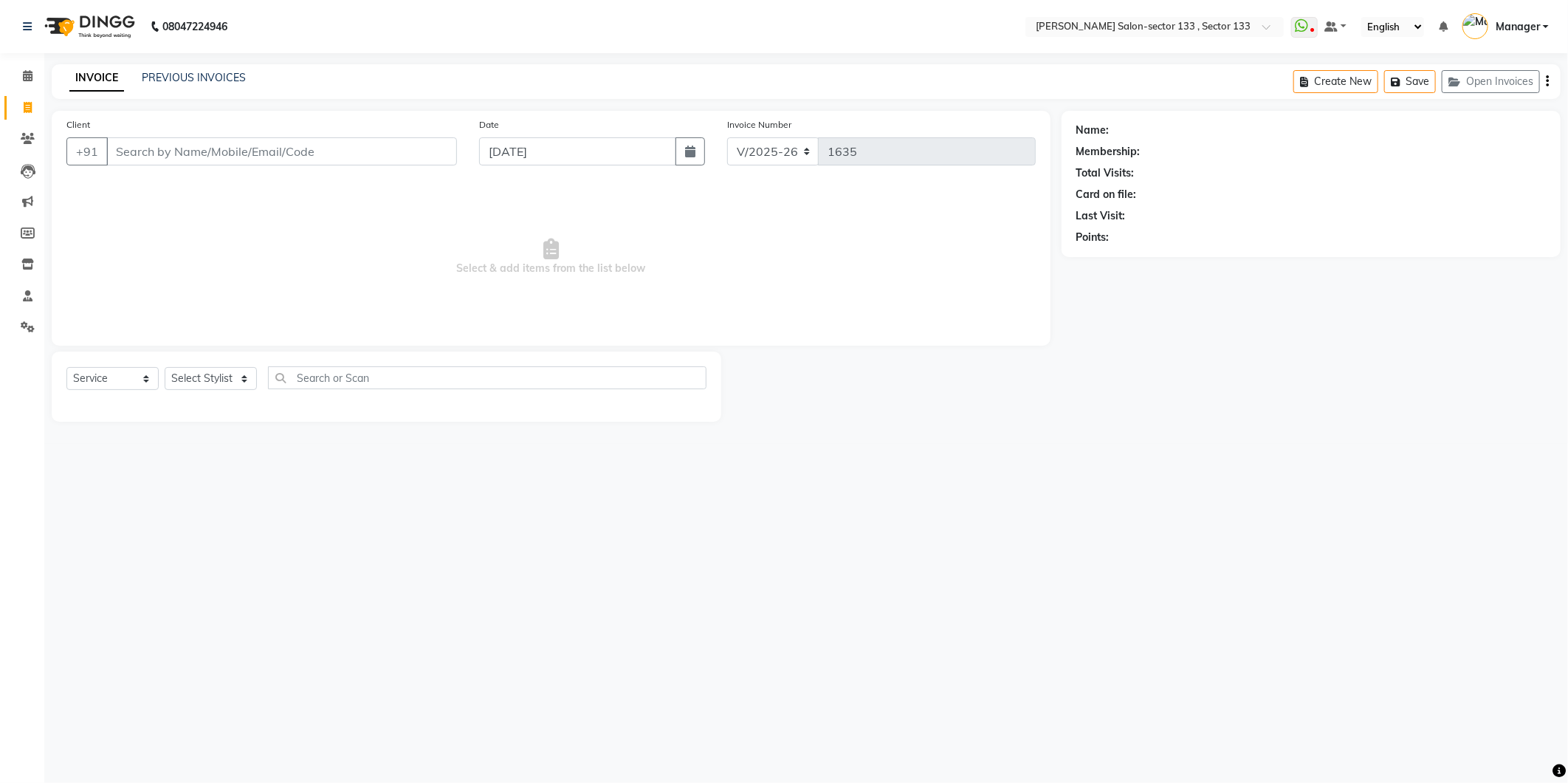
click at [174, 156] on input "Client" at bounding box center [281, 151] width 350 height 28
click at [176, 205] on span "981121" at bounding box center [193, 209] width 45 height 15
type input "9811212242"
click at [215, 385] on select "Select Stylist Anjali Anwar Dolly jaspal KIRTI Manager Mehboob Owner id Pradeep…" at bounding box center [210, 379] width 92 height 23
select select "80277"
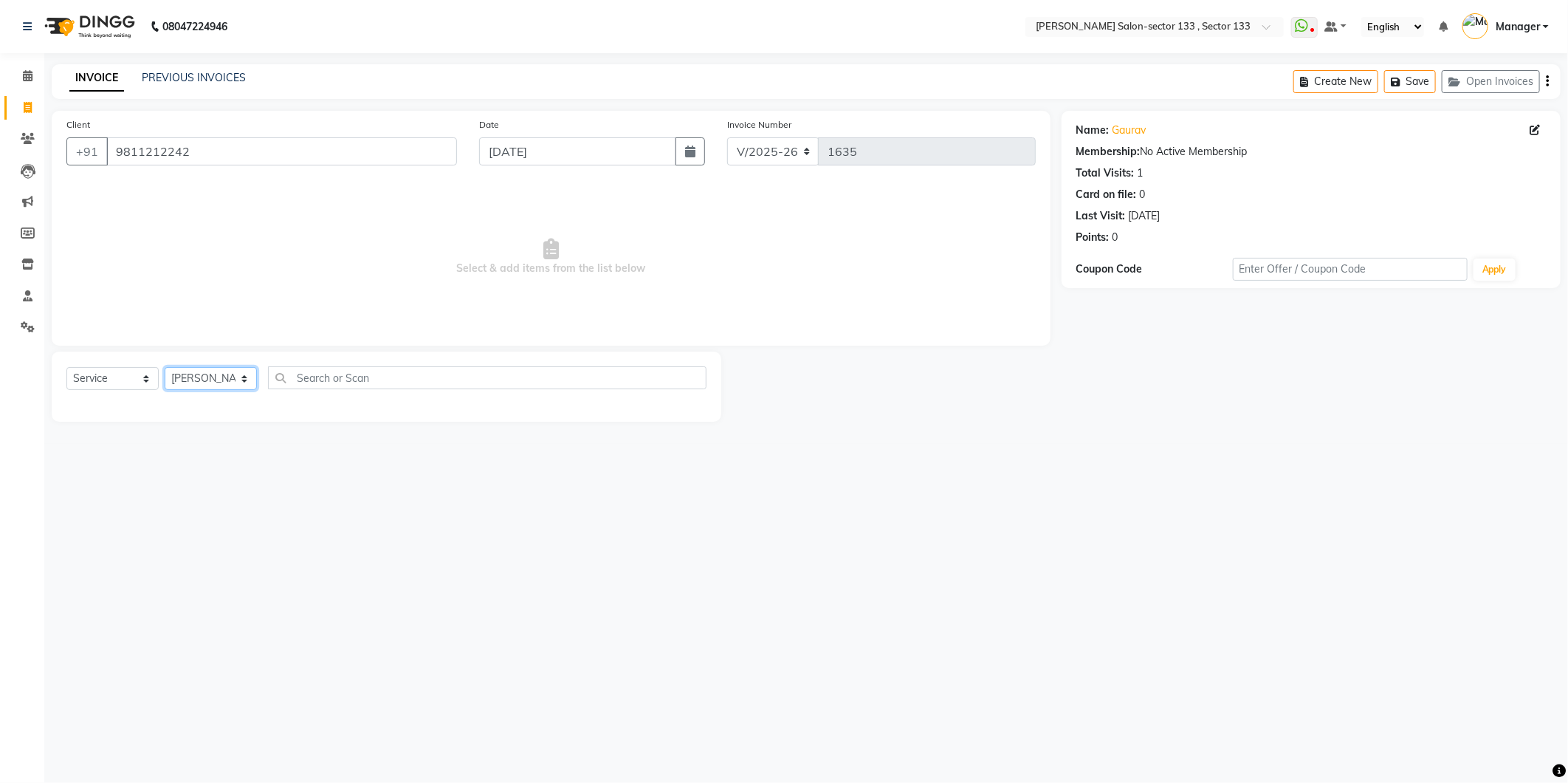
click at [165, 367] on select "Select Stylist Anjali Anwar Dolly jaspal KIRTI Manager Mehboob Owner id Pradeep…" at bounding box center [210, 379] width 92 height 23
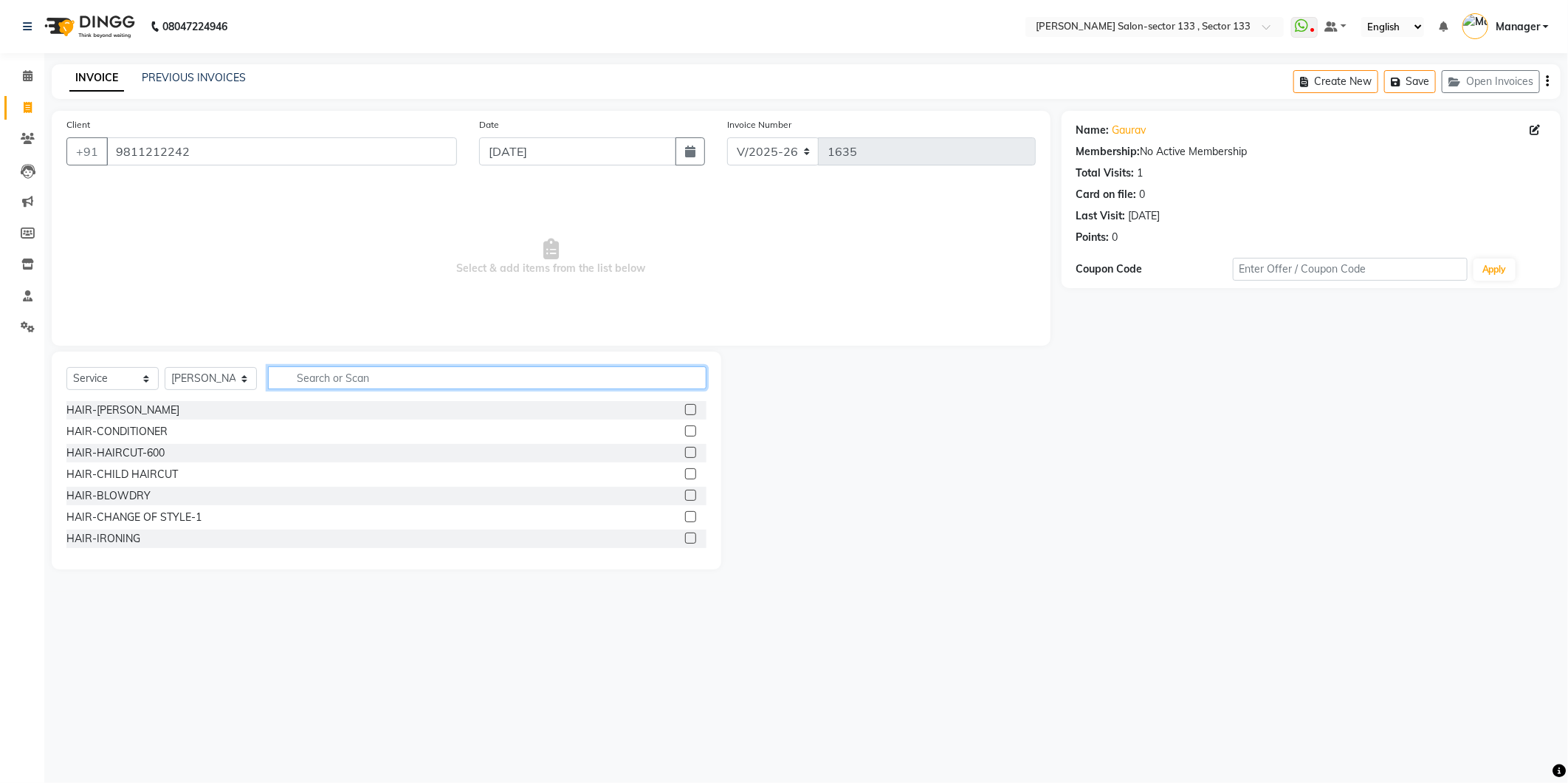
click at [373, 371] on input "text" at bounding box center [487, 378] width 438 height 23
type input "me"
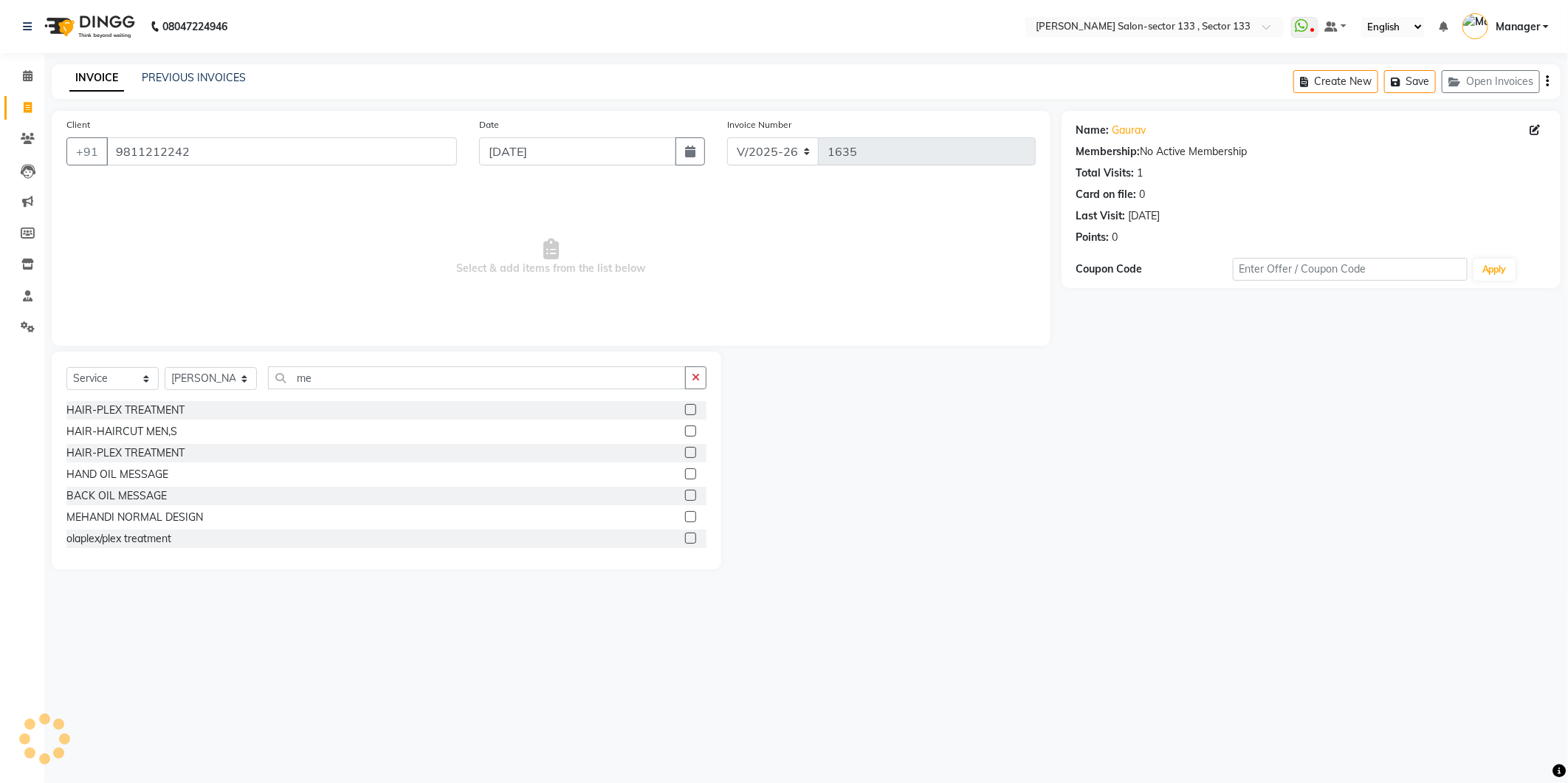
click at [686, 433] on label at bounding box center [691, 431] width 11 height 11
click at [686, 433] on input "checkbox" at bounding box center [690, 432] width 9 height 9
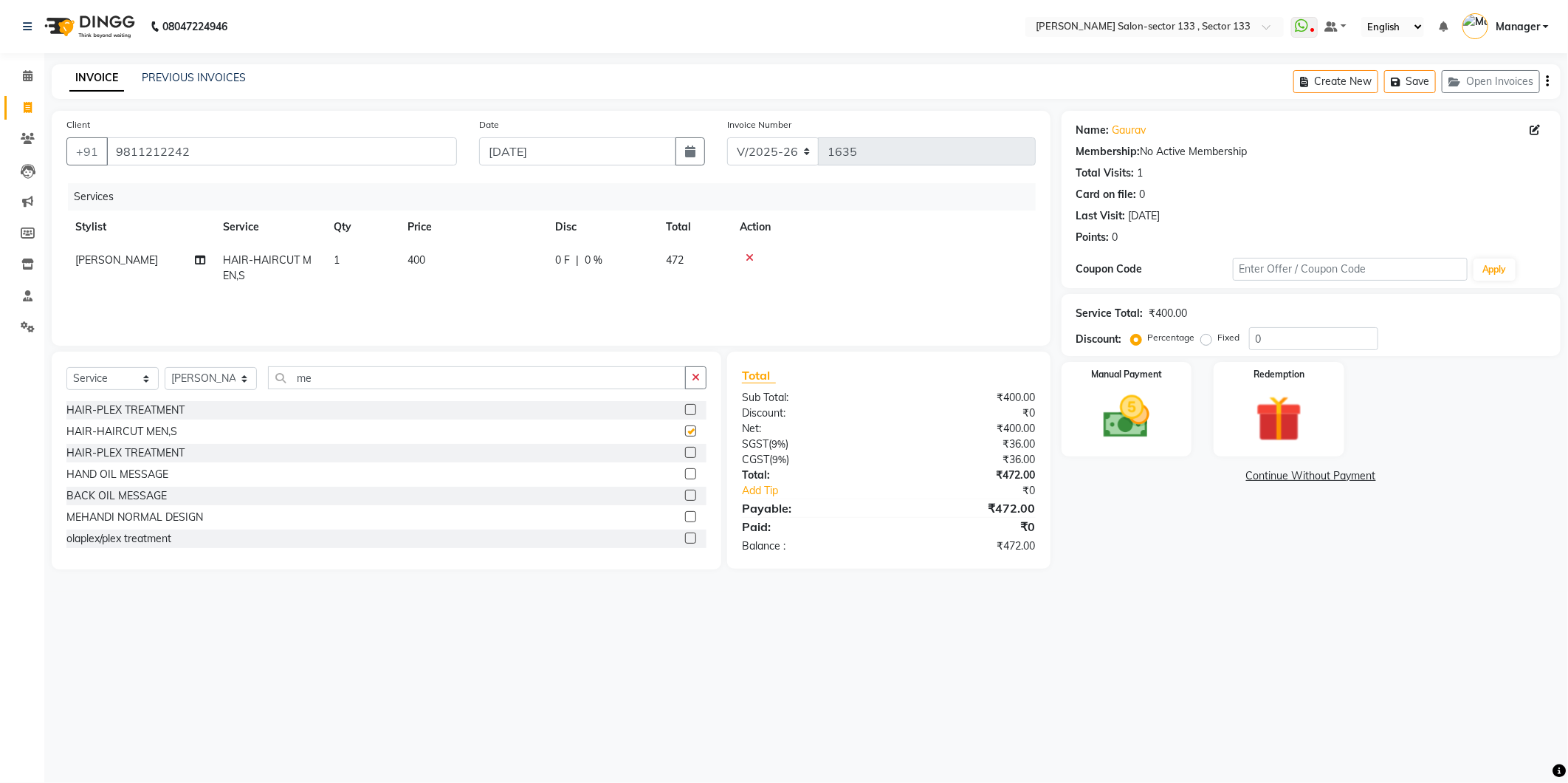
checkbox input "false"
click at [914, 650] on div "08047224946 Select Location × Madonna Salon-sector 133 , Sector 133 WhatsApp St…" at bounding box center [784, 391] width 1568 height 783
click at [1175, 446] on div "Manual Payment" at bounding box center [1126, 409] width 135 height 98
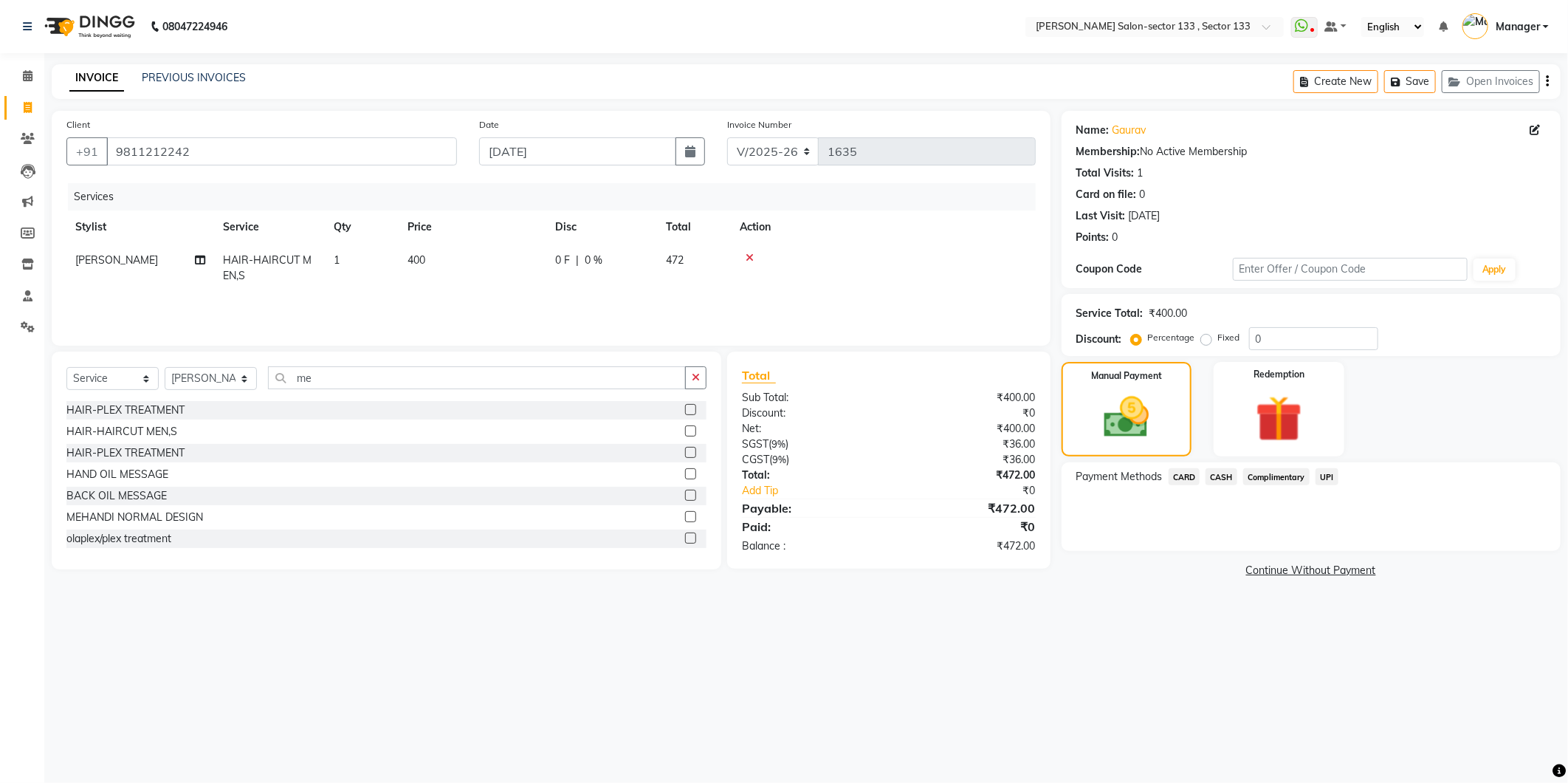
click at [1323, 482] on span "UPI" at bounding box center [1327, 476] width 23 height 17
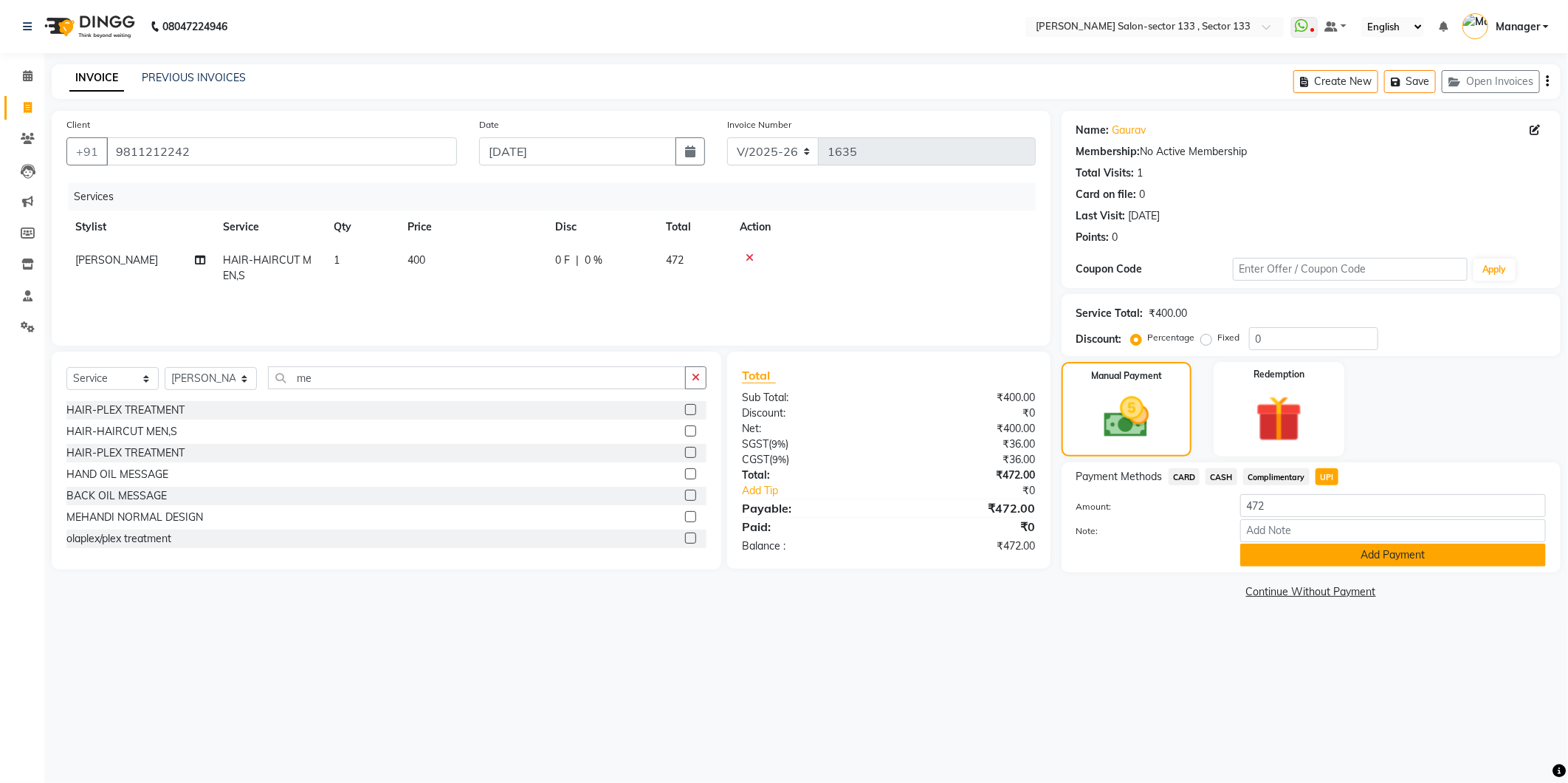
click at [1319, 549] on button "Add Payment" at bounding box center [1393, 555] width 306 height 23
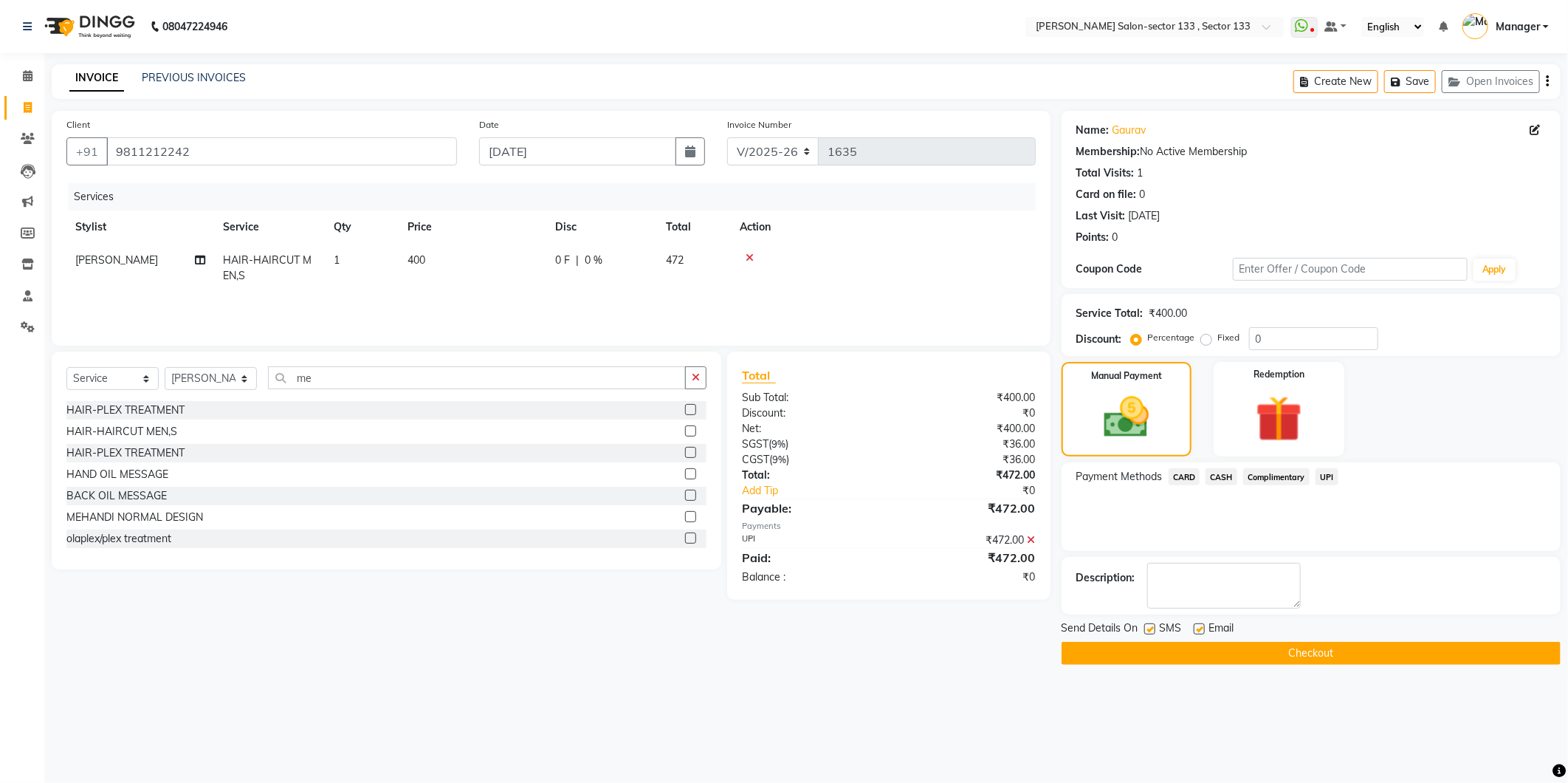
click at [1292, 648] on button "Checkout" at bounding box center [1310, 653] width 499 height 23
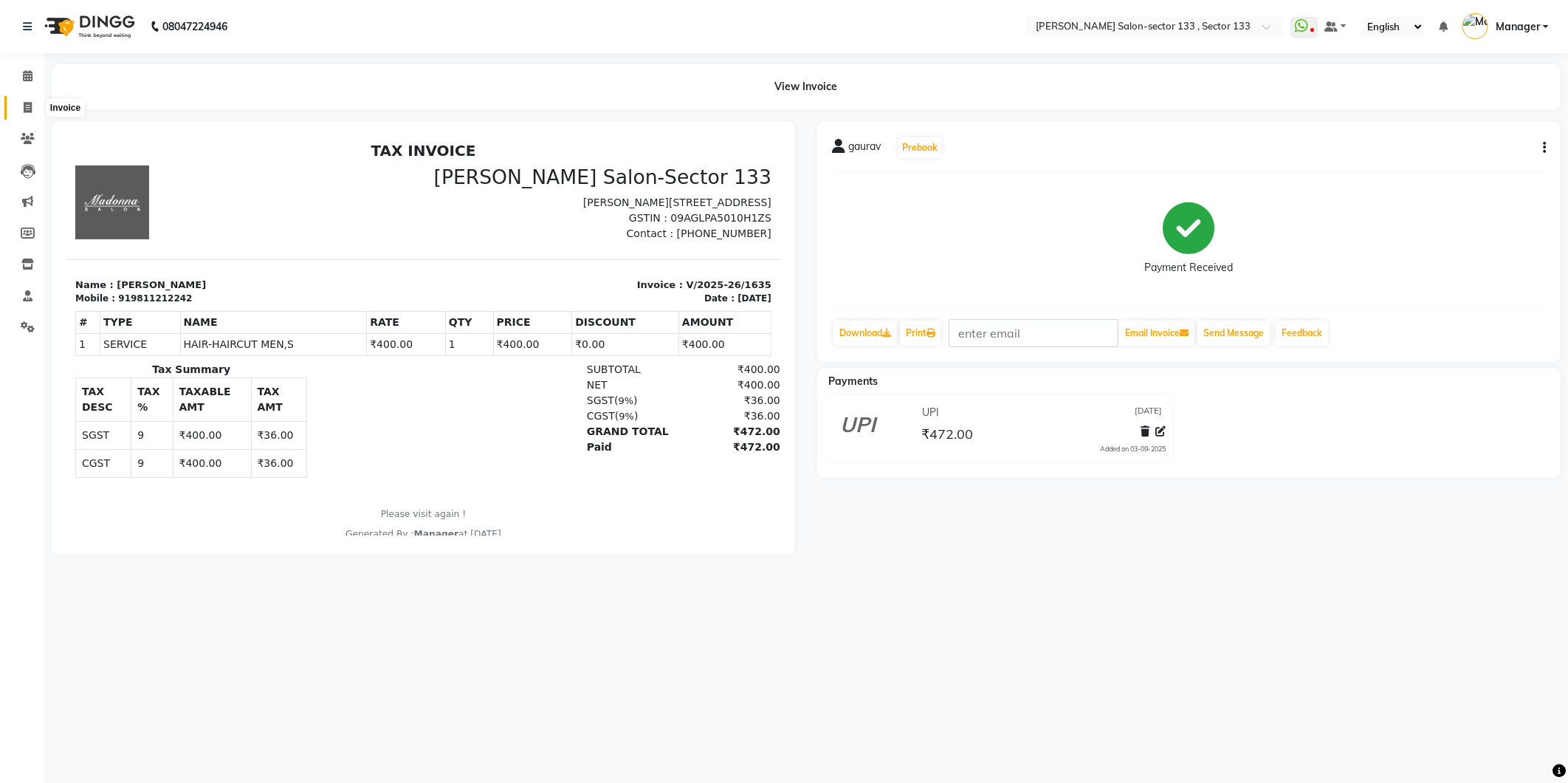
click at [24, 112] on icon at bounding box center [27, 108] width 9 height 11
select select "service"
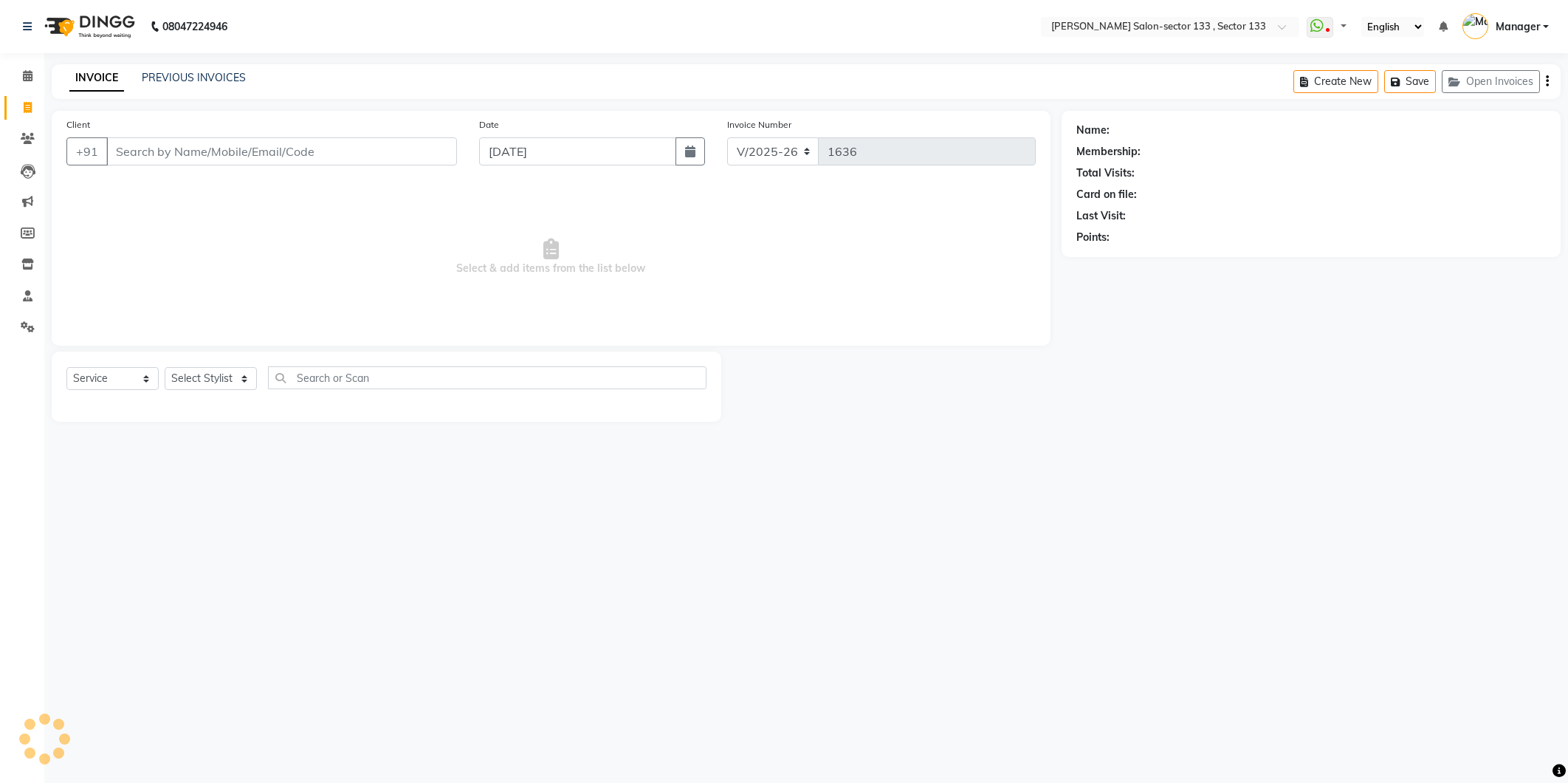
select select "8302"
select select "service"
drag, startPoint x: 0, startPoint y: 0, endPoint x: 237, endPoint y: 378, distance: 446.2
click at [237, 378] on select "Select Stylist Anjali Anwar Dolly jaspal KIRTI Manager Mehboob Owner id Pradeep…" at bounding box center [210, 379] width 92 height 23
select select "80214"
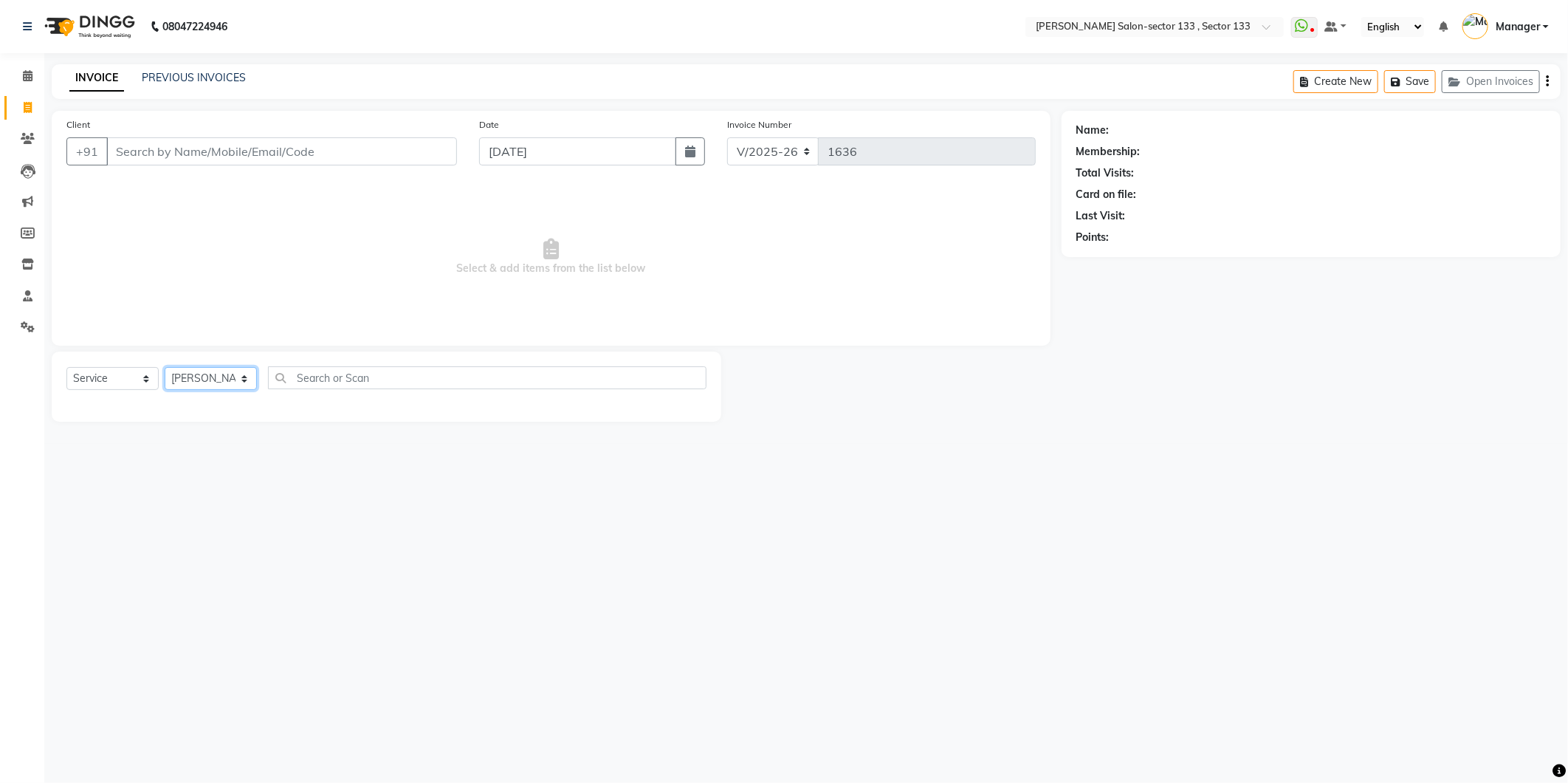
click at [165, 367] on select "Select Stylist Anjali Anwar Dolly jaspal KIRTI Manager Mehboob Owner id Pradeep…" at bounding box center [210, 379] width 92 height 23
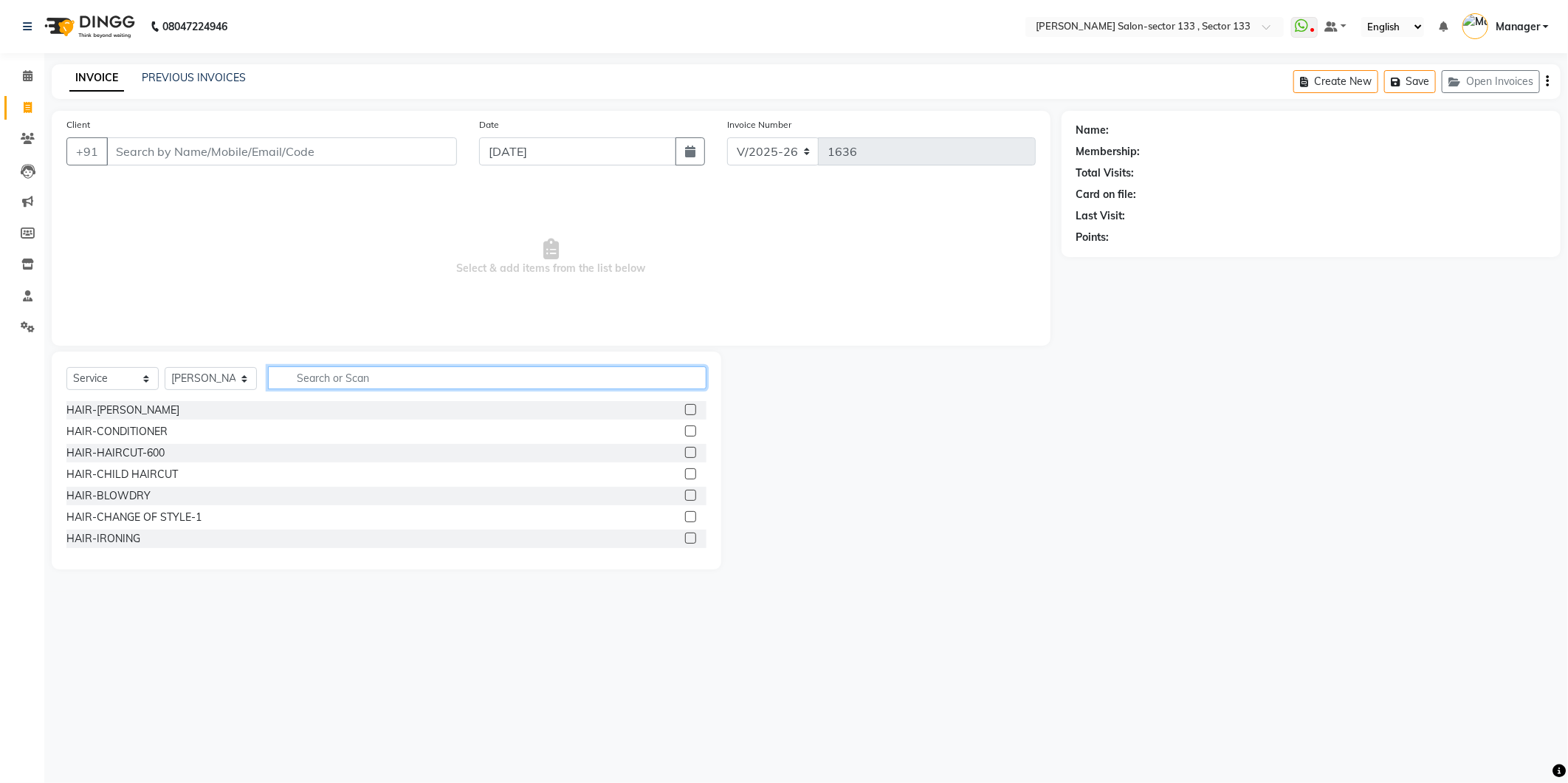
click at [350, 383] on input "text" at bounding box center [487, 378] width 438 height 23
type input "men"
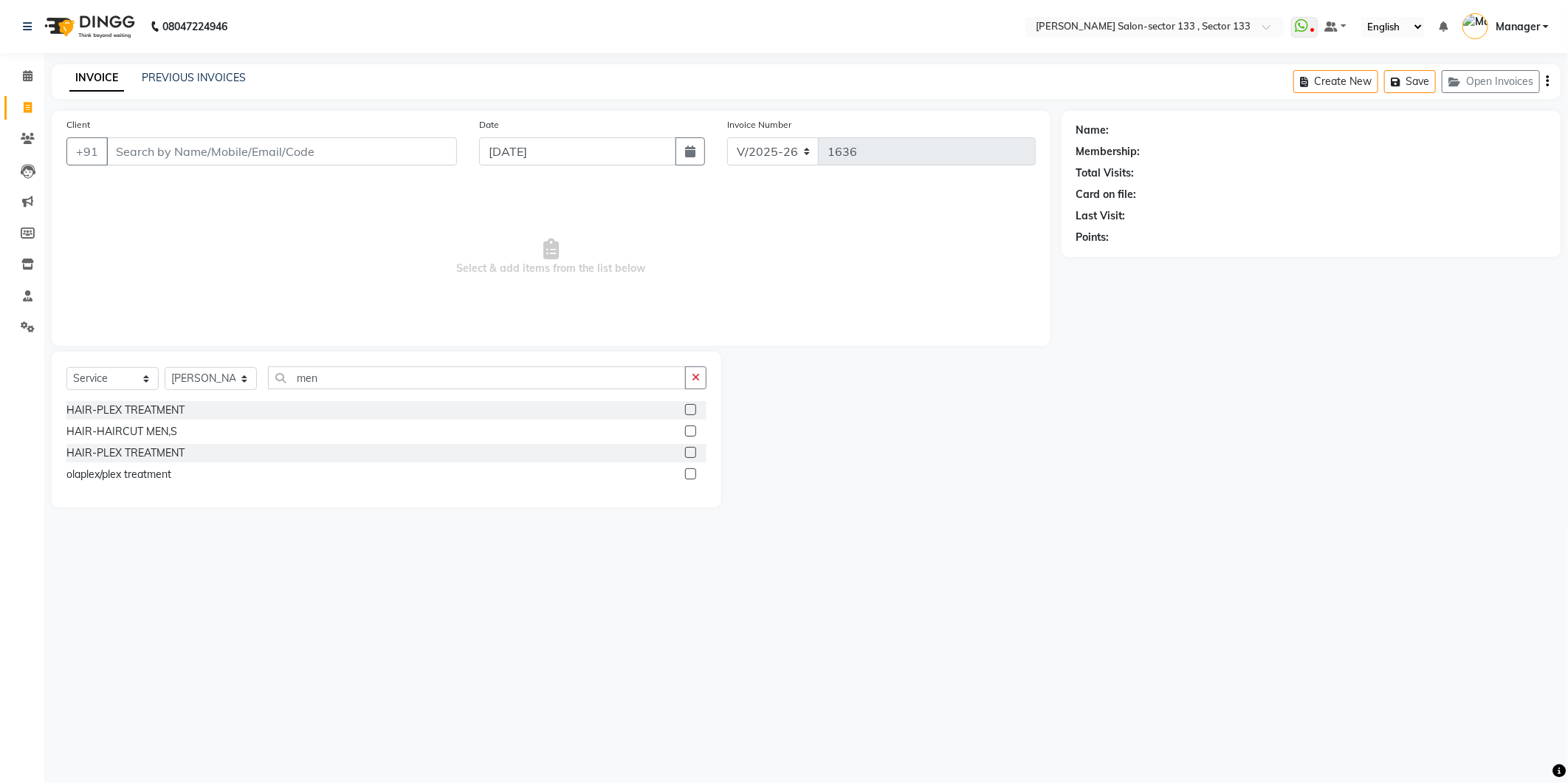
click at [691, 430] on label at bounding box center [691, 431] width 11 height 11
click at [691, 430] on input "checkbox" at bounding box center [690, 432] width 9 height 9
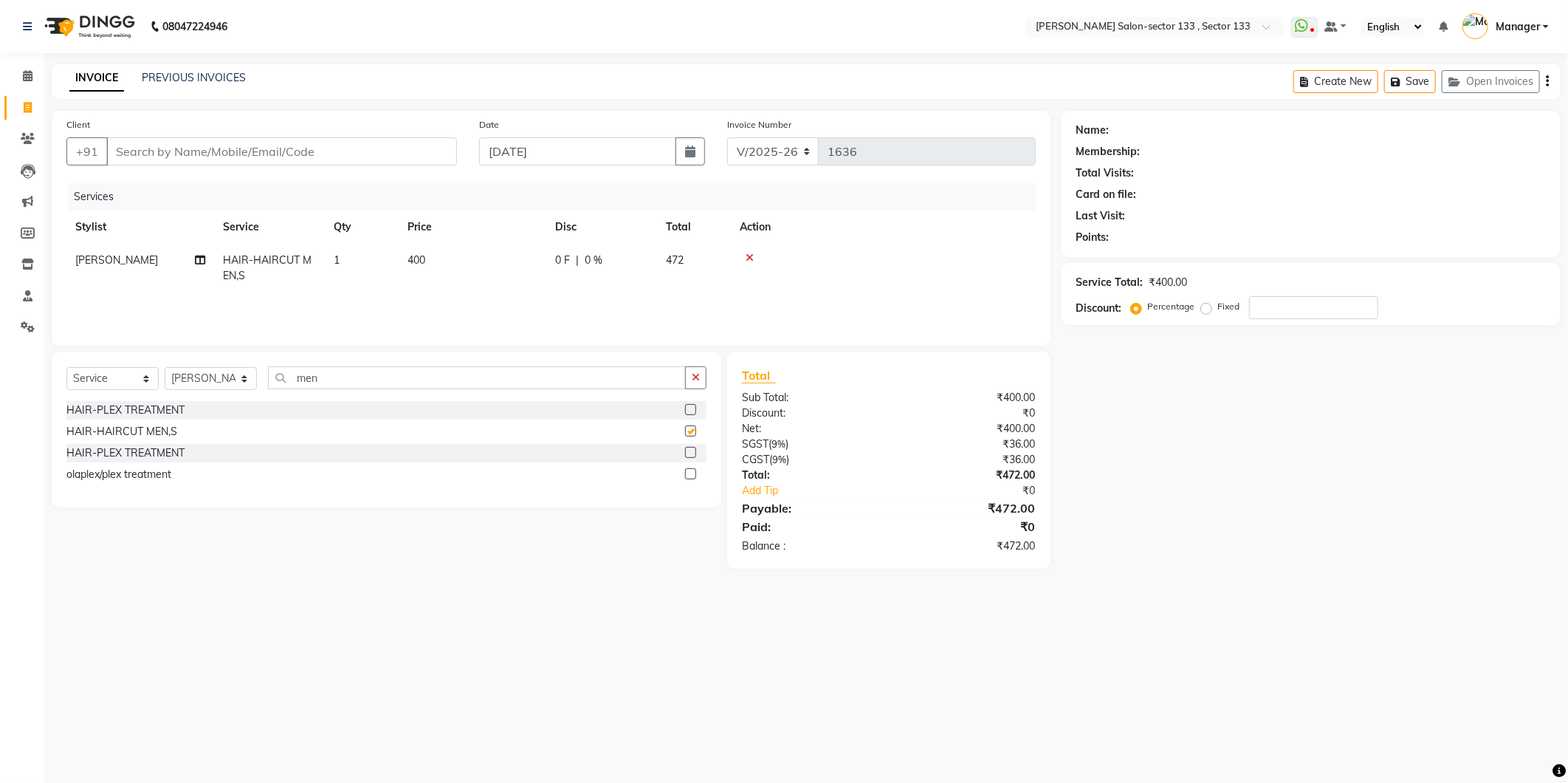
checkbox input "false"
click at [333, 159] on input "Client" at bounding box center [281, 151] width 350 height 28
click at [390, 142] on input "Client" at bounding box center [281, 151] width 350 height 28
type input "8"
type input "0"
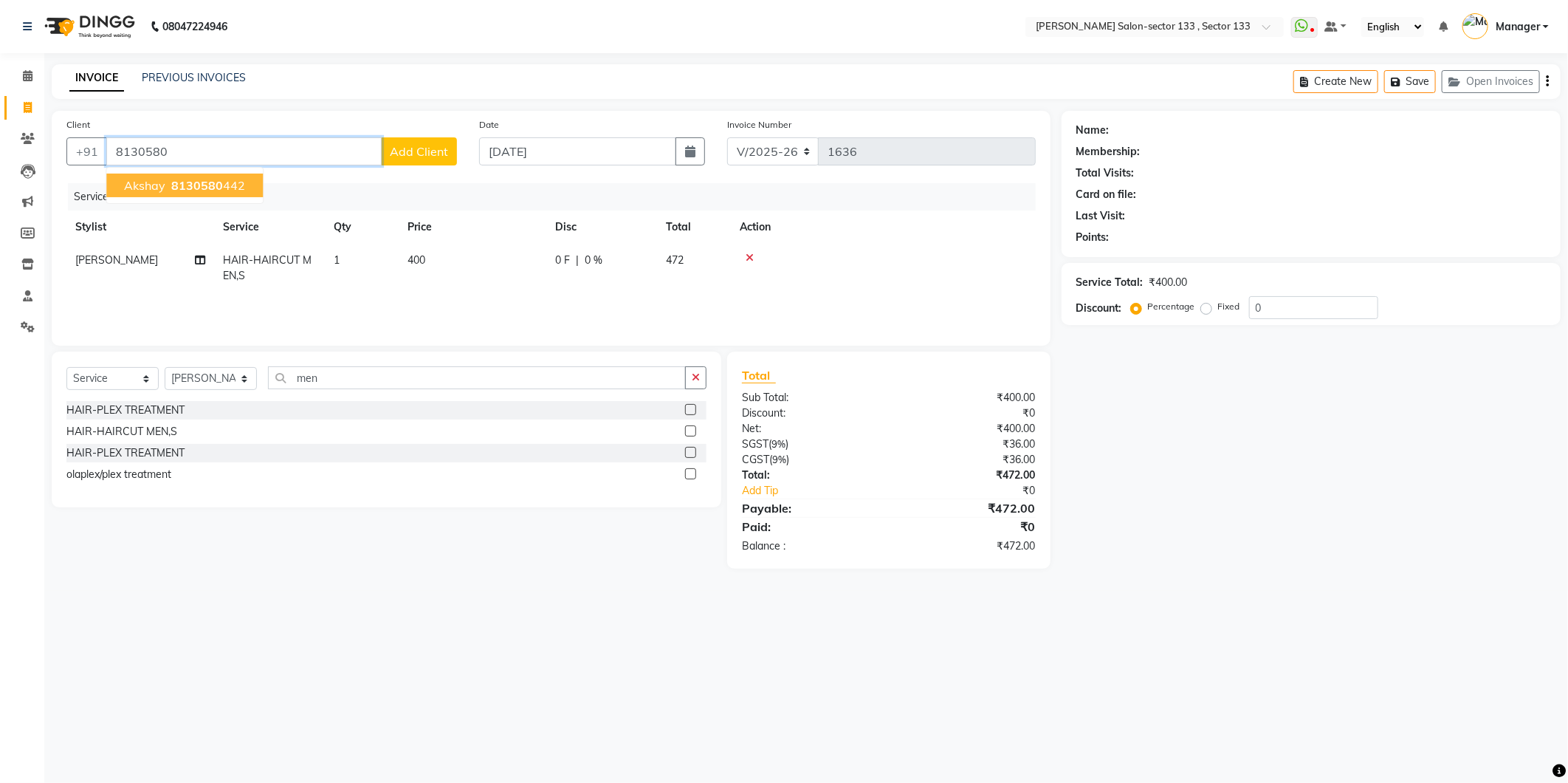
click at [252, 185] on button "Akshay 8130580 442" at bounding box center [184, 185] width 156 height 24
type input "8130580442"
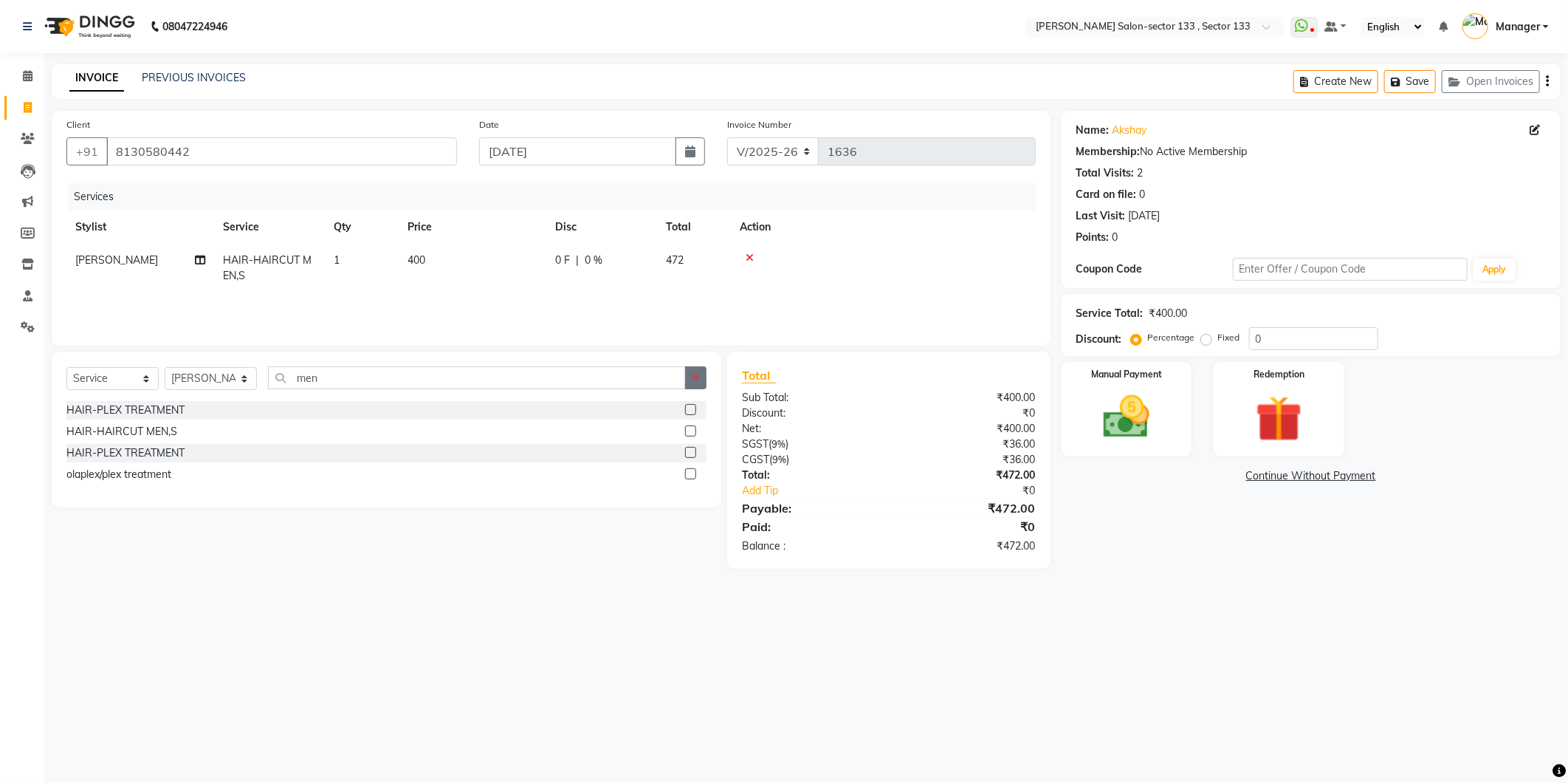
click at [690, 375] on button "button" at bounding box center [696, 378] width 22 height 23
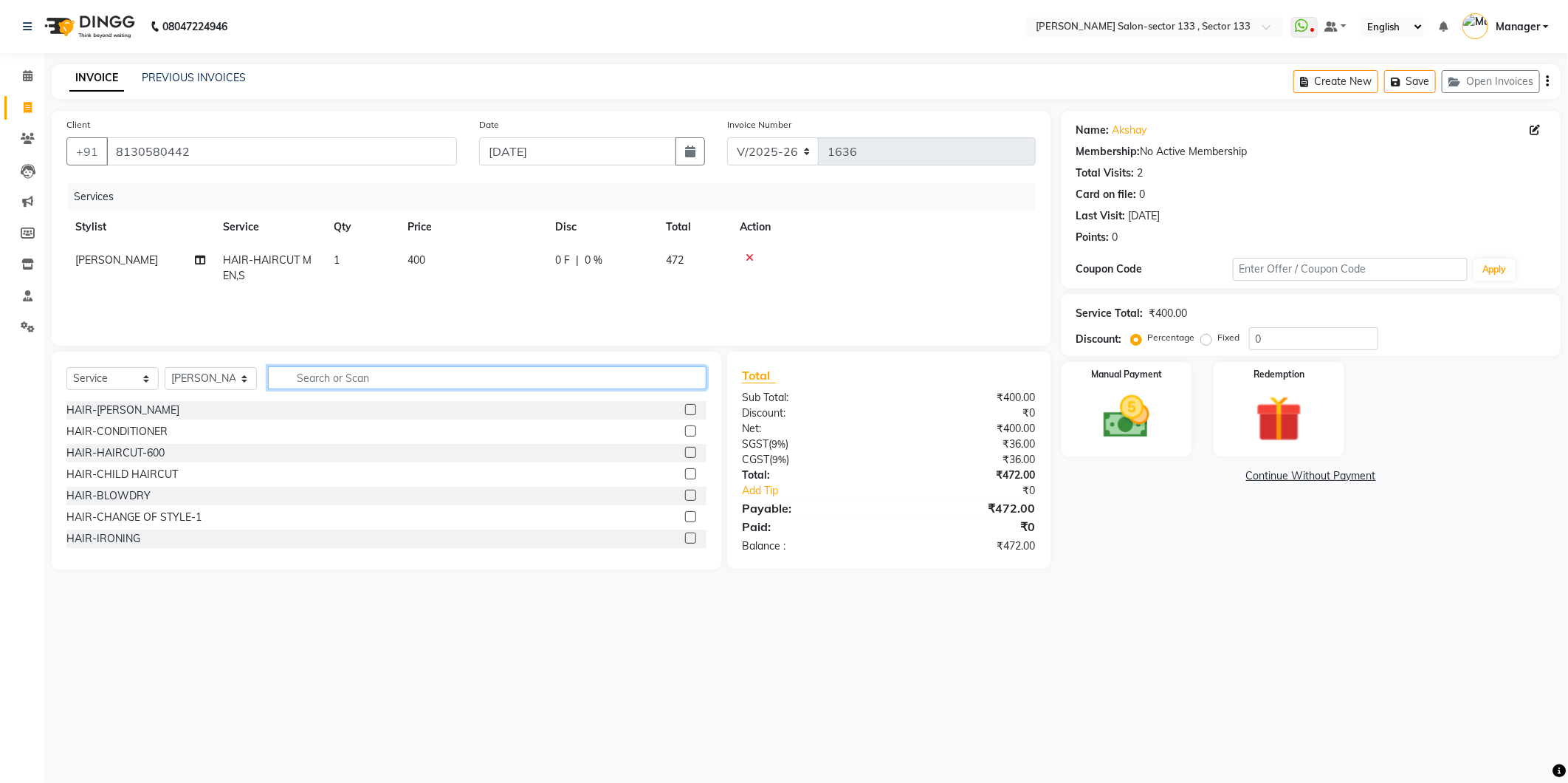
click at [683, 375] on input "text" at bounding box center [487, 378] width 438 height 23
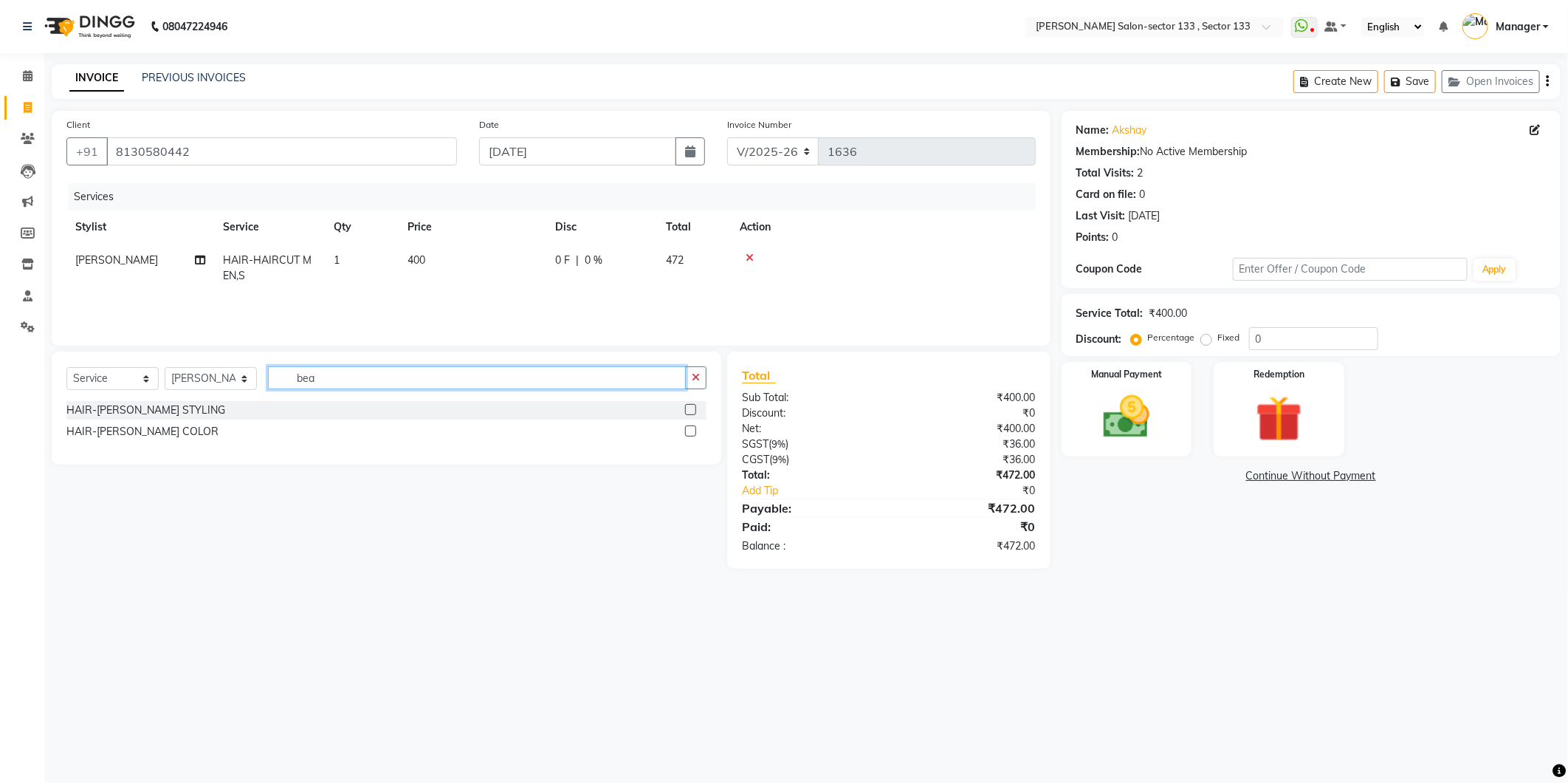
type input "bea"
click at [690, 412] on label at bounding box center [691, 410] width 11 height 11
click at [690, 412] on input "checkbox" at bounding box center [690, 410] width 9 height 9
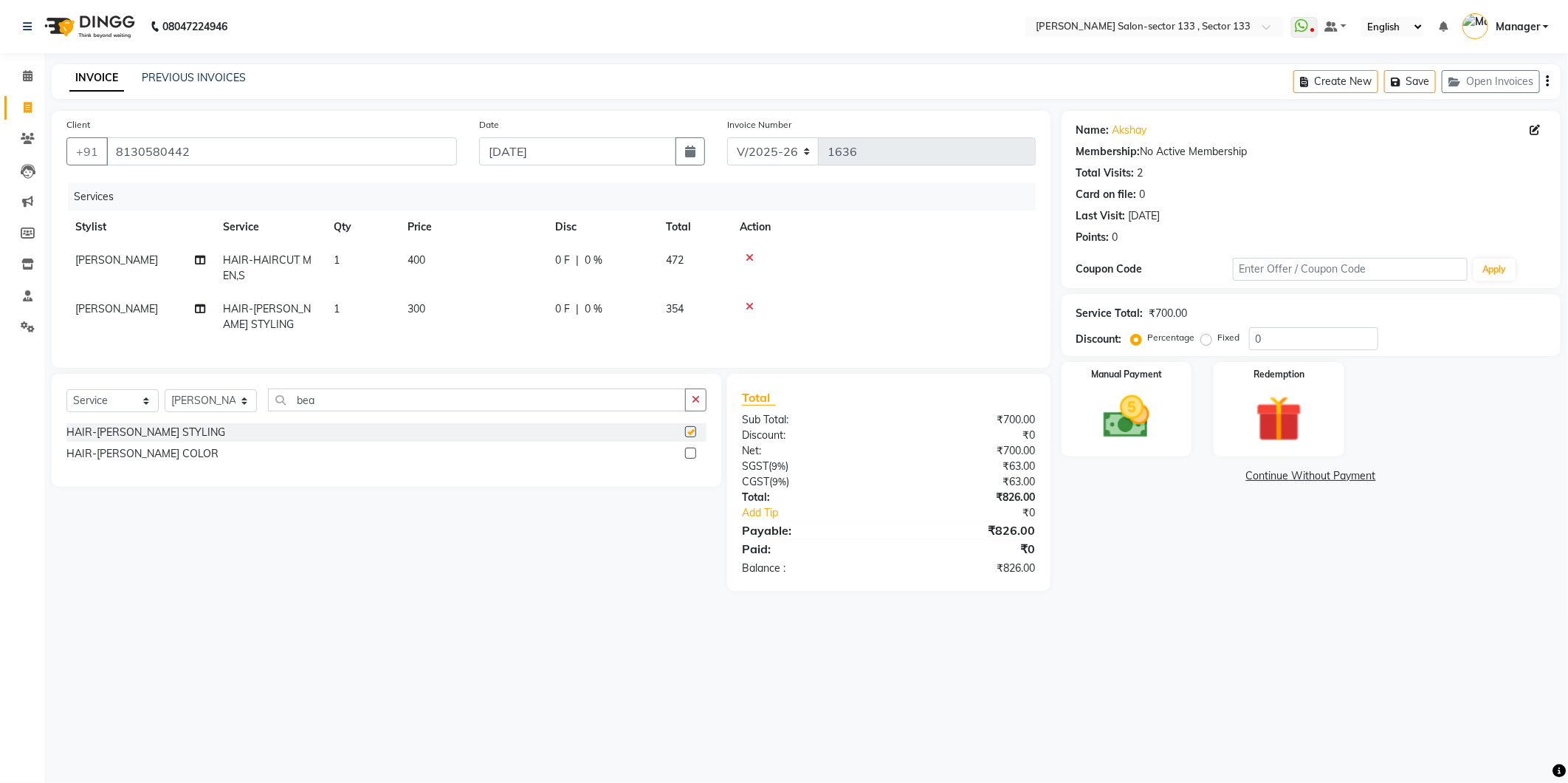
checkbox input "false"
click at [1149, 431] on img at bounding box center [1127, 417] width 79 height 56
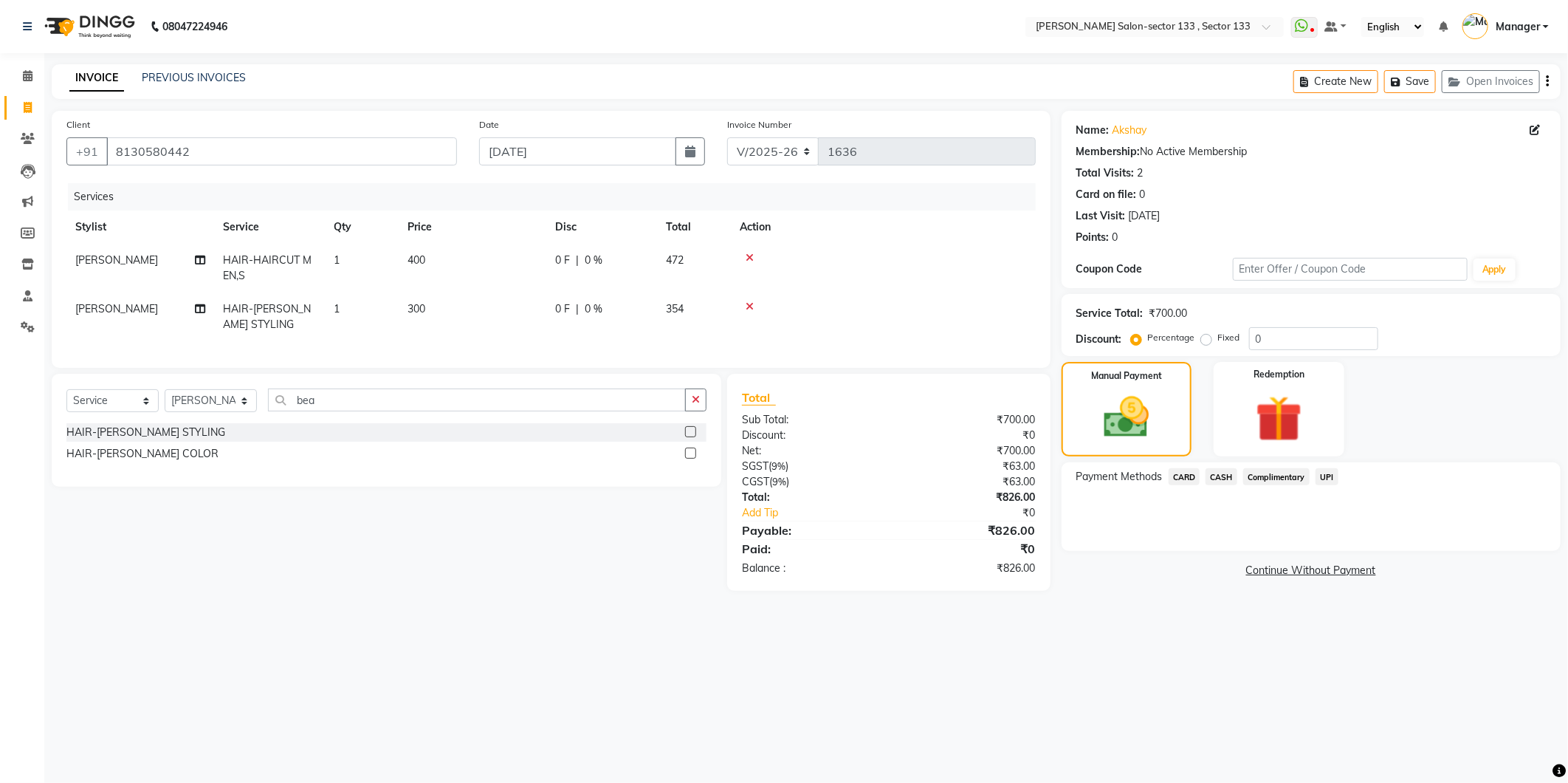
click at [1339, 475] on div "Payment Methods CARD CASH Complimentary UPI" at bounding box center [1311, 477] width 470 height 20
click at [1332, 474] on span "UPI" at bounding box center [1327, 476] width 23 height 17
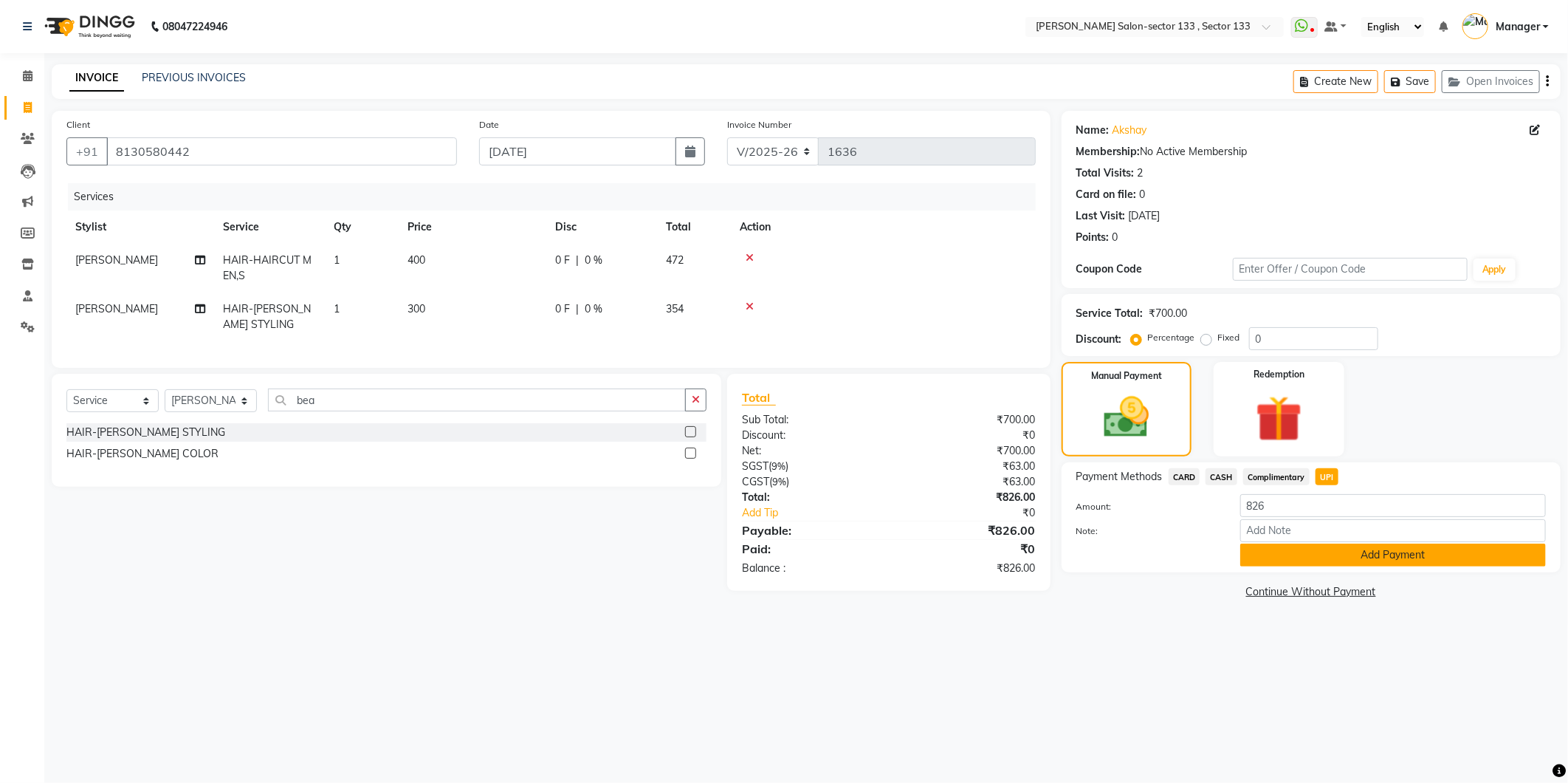
click at [1330, 559] on button "Add Payment" at bounding box center [1393, 555] width 306 height 23
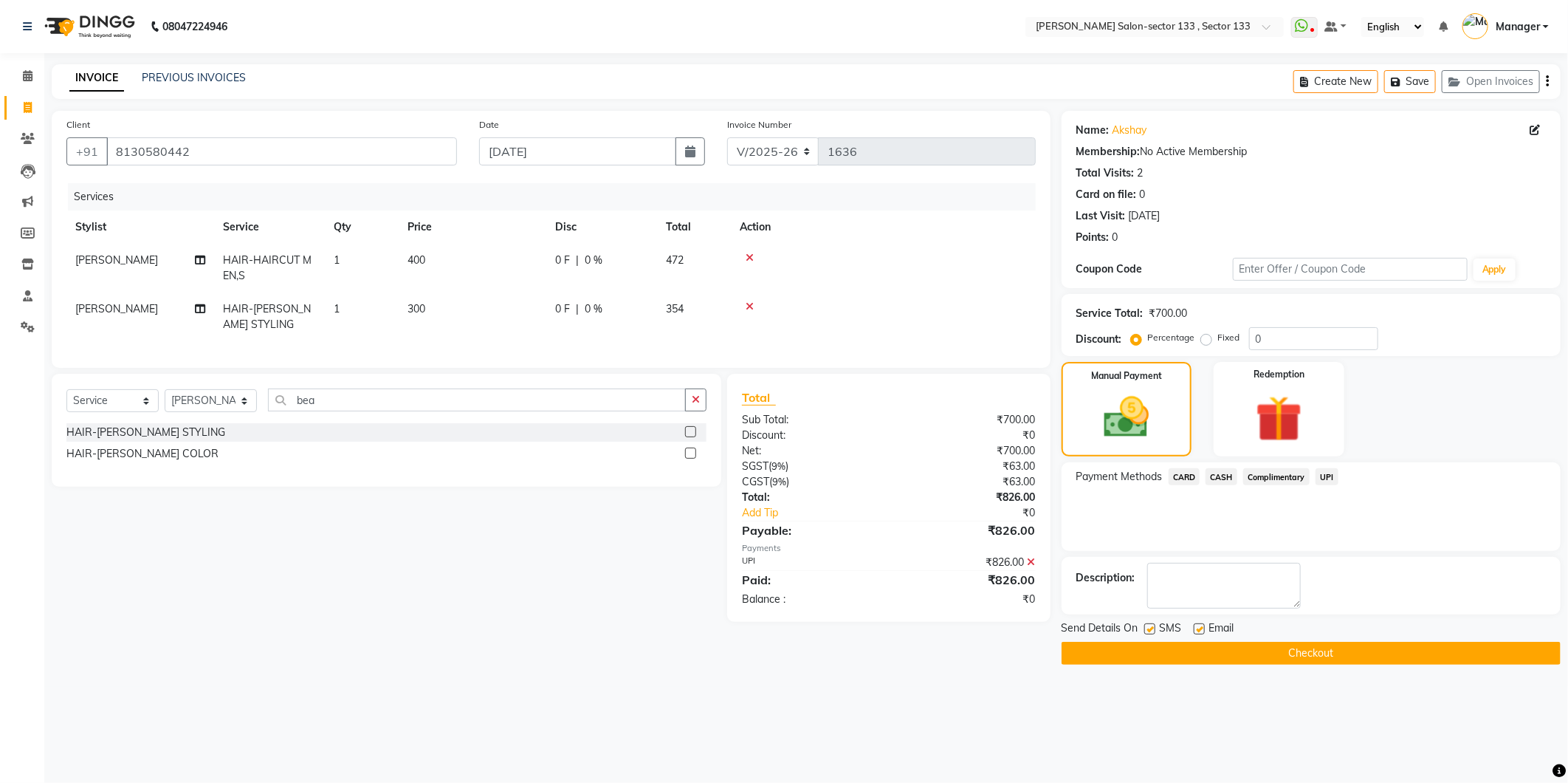
click at [1360, 657] on button "Checkout" at bounding box center [1310, 653] width 499 height 23
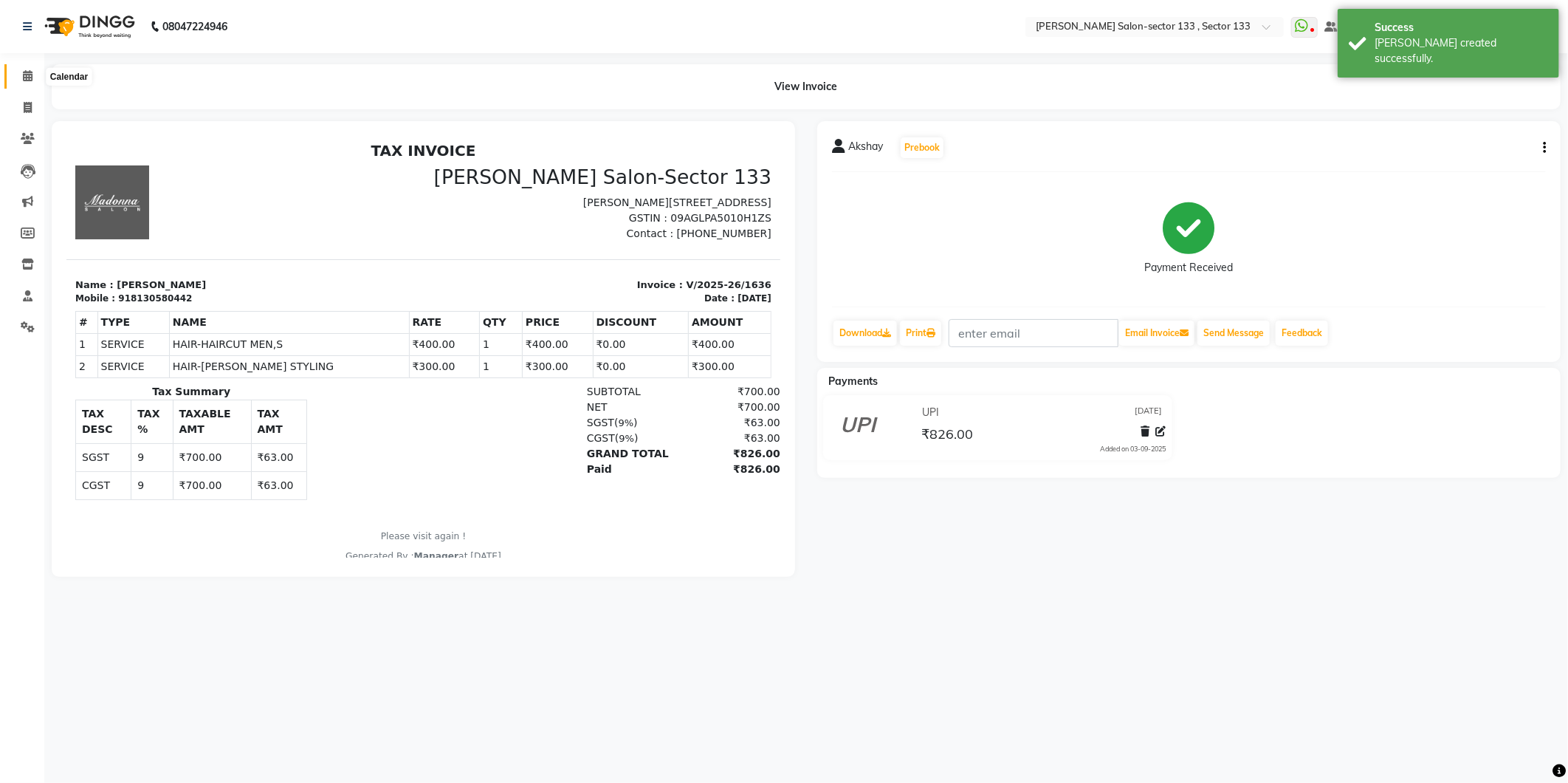
click at [26, 83] on span at bounding box center [27, 77] width 26 height 17
